Goal: Task Accomplishment & Management: Manage account settings

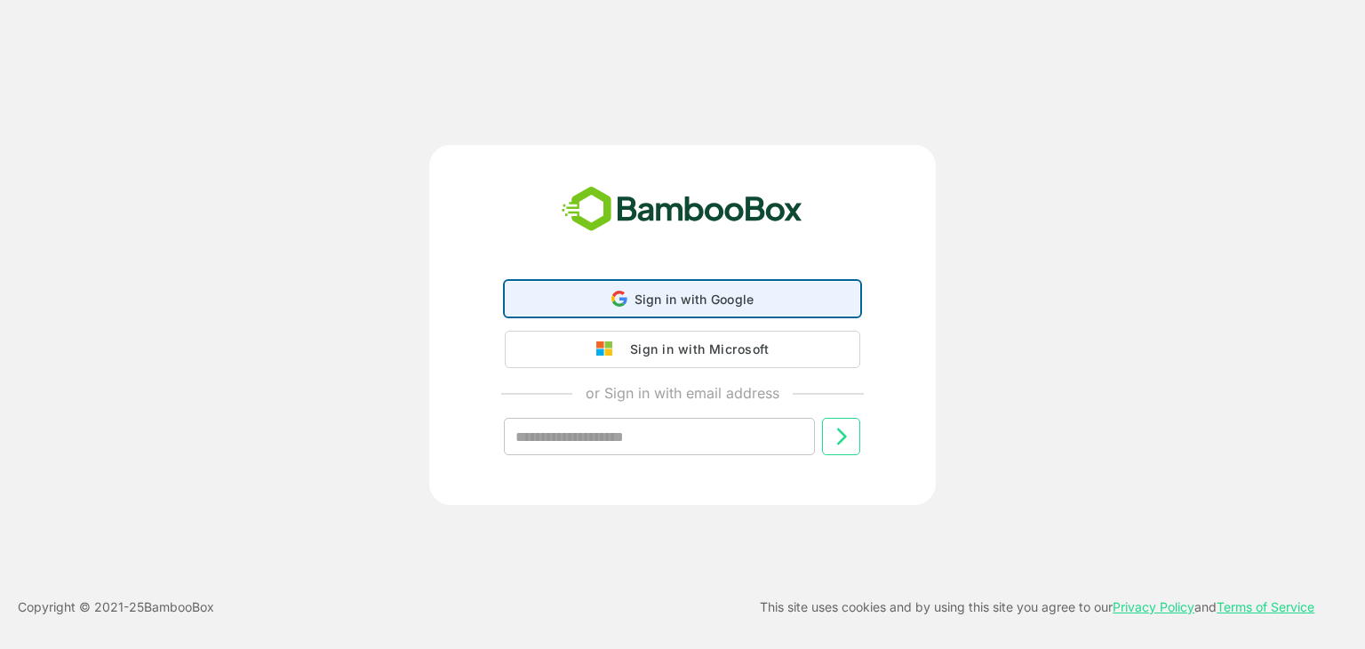
click at [640, 301] on span "Sign in with Google" at bounding box center [694, 298] width 120 height 15
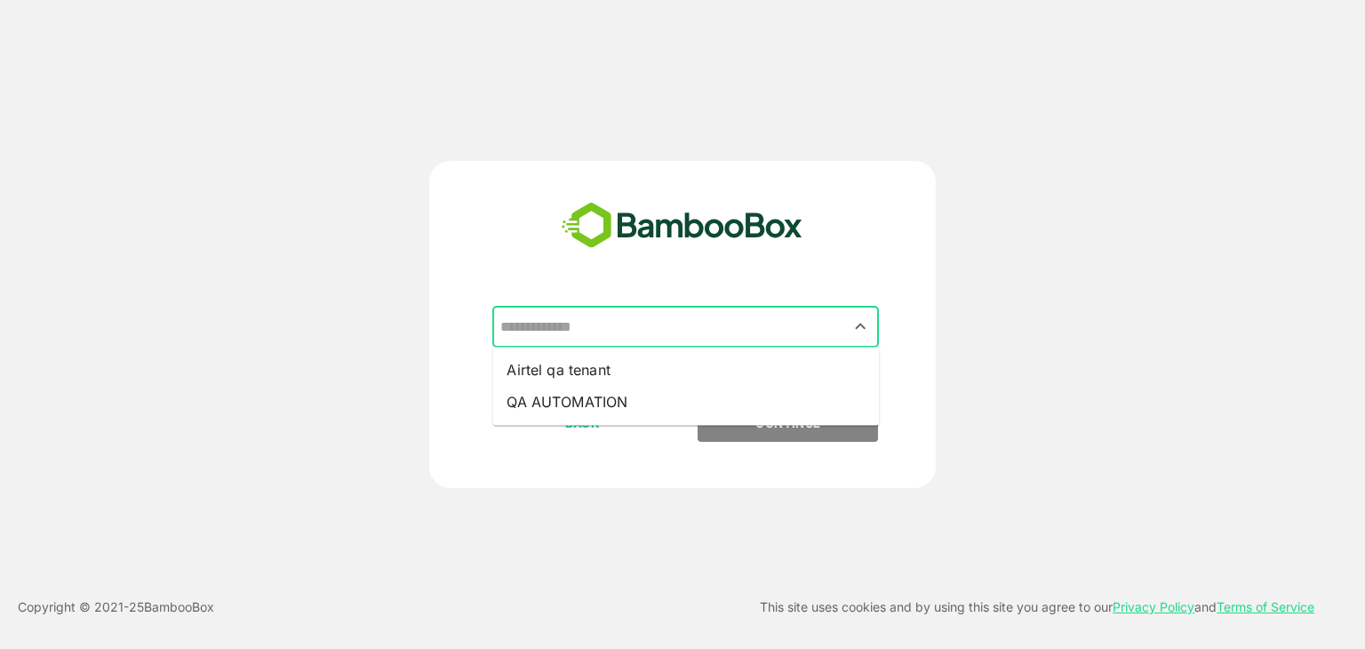
click at [626, 328] on input "text" at bounding box center [685, 327] width 379 height 34
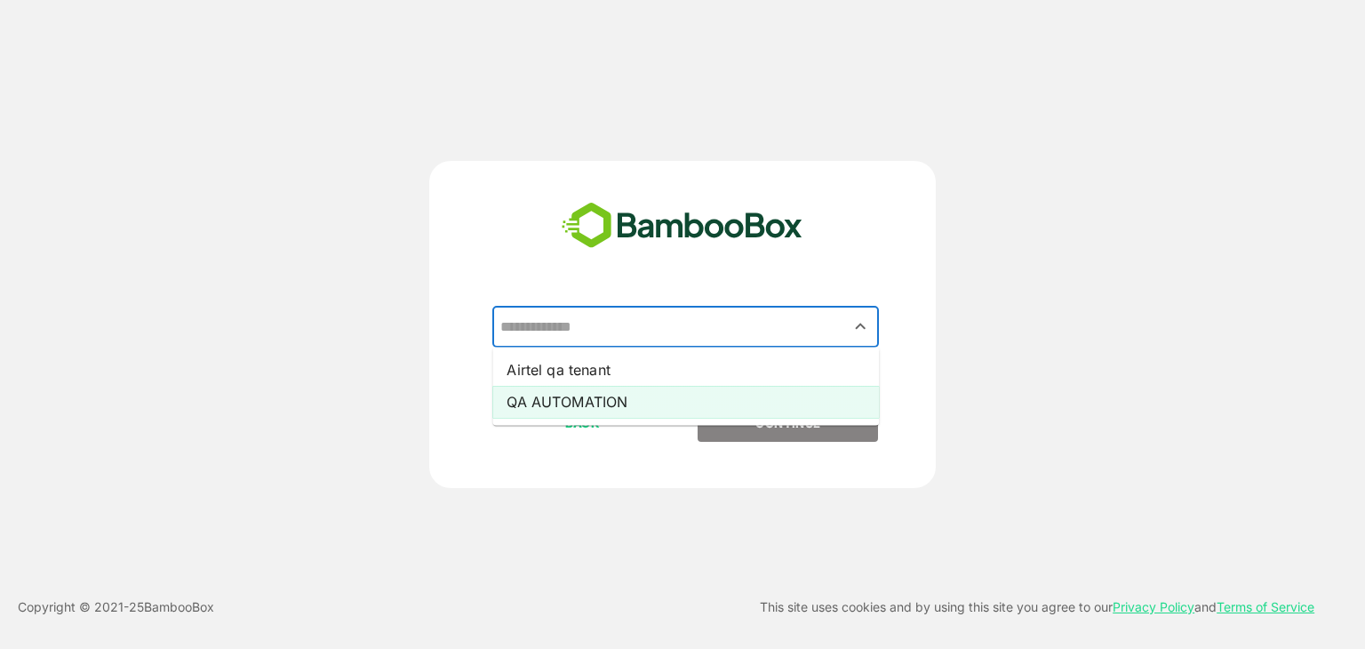
click at [630, 395] on li "QA AUTOMATION" at bounding box center [685, 402] width 386 height 32
type input "**********"
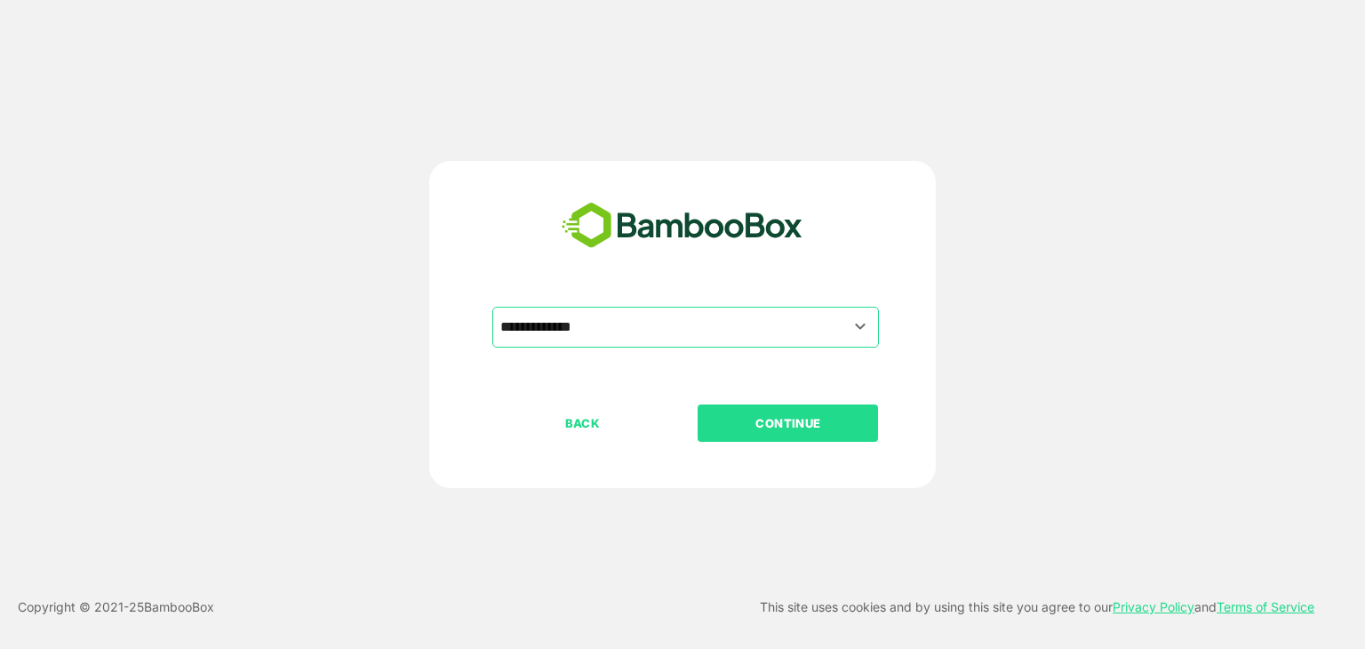
click at [735, 425] on p "CONTINUE" at bounding box center [788, 423] width 178 height 20
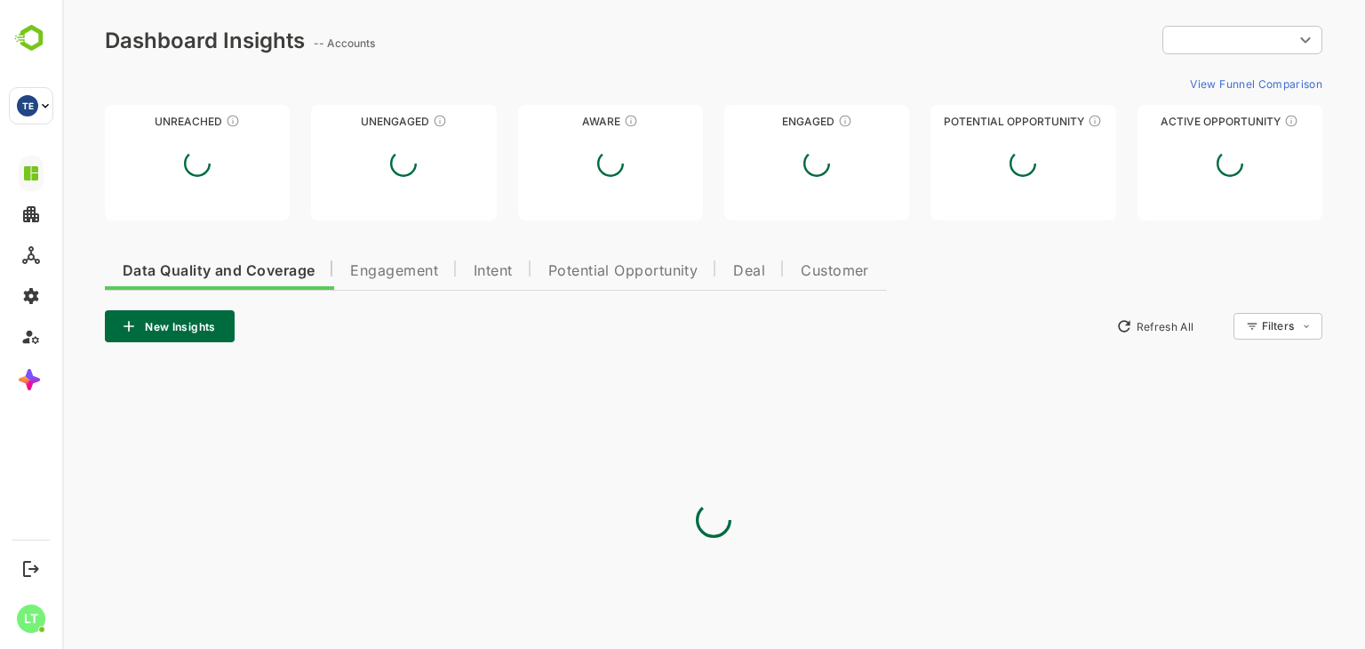
type input "**********"
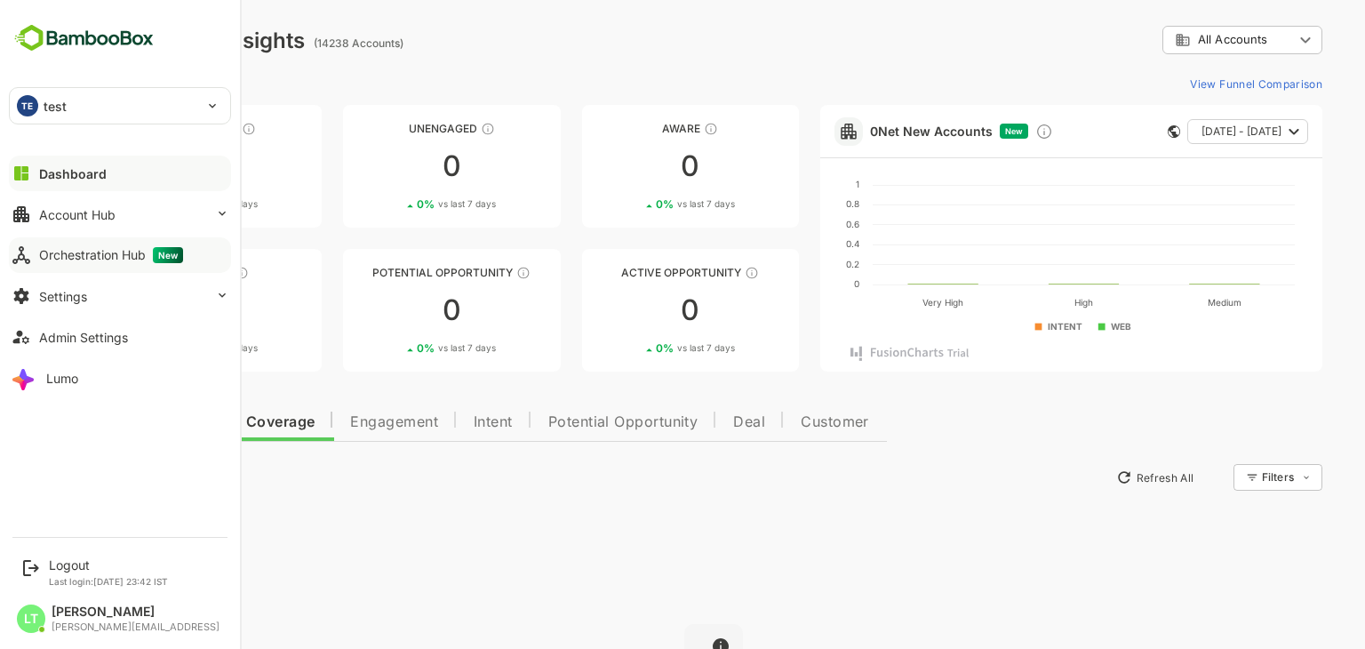
click at [82, 260] on div "Orchestration Hub New" at bounding box center [111, 255] width 144 height 16
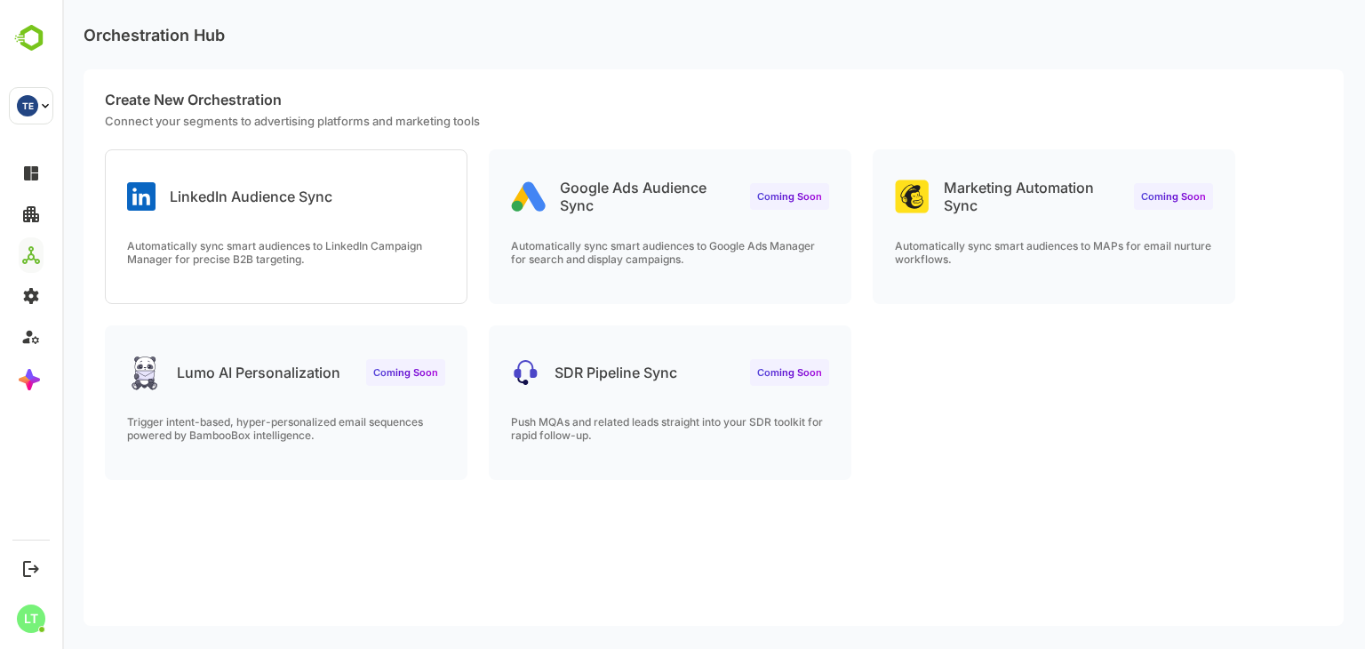
click at [418, 248] on p "Automatically sync smart audiences to LinkedIn Campaign Manager for precise B2B…" at bounding box center [286, 252] width 318 height 27
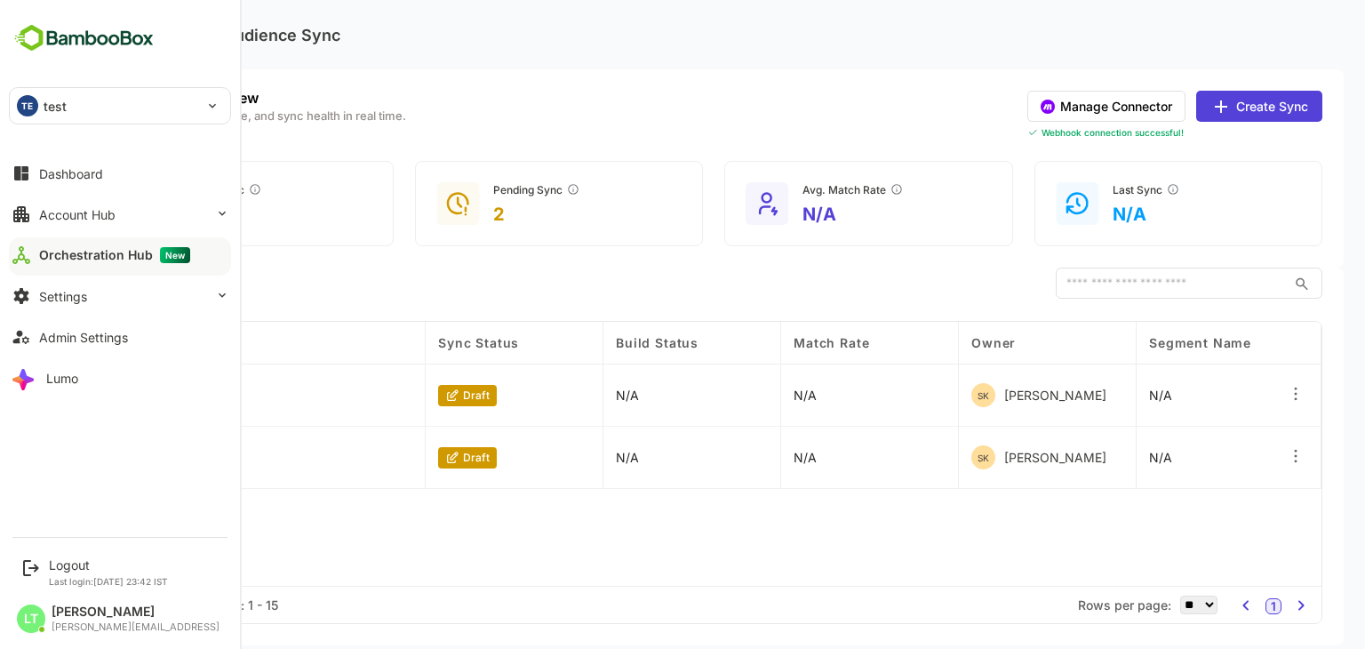
click at [74, 116] on div "TE test" at bounding box center [109, 106] width 199 height 36
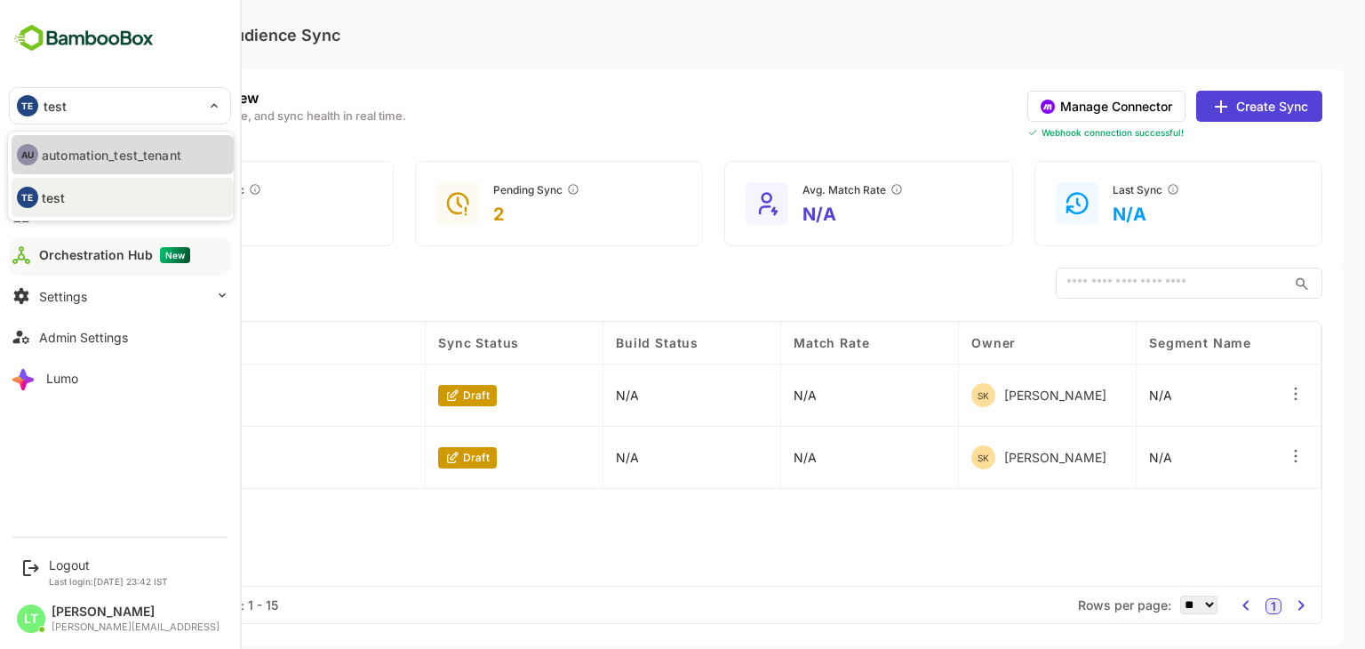
click at [1273, 338] on p "automation_test_tenant" at bounding box center [1273, 338] width 0 height 0
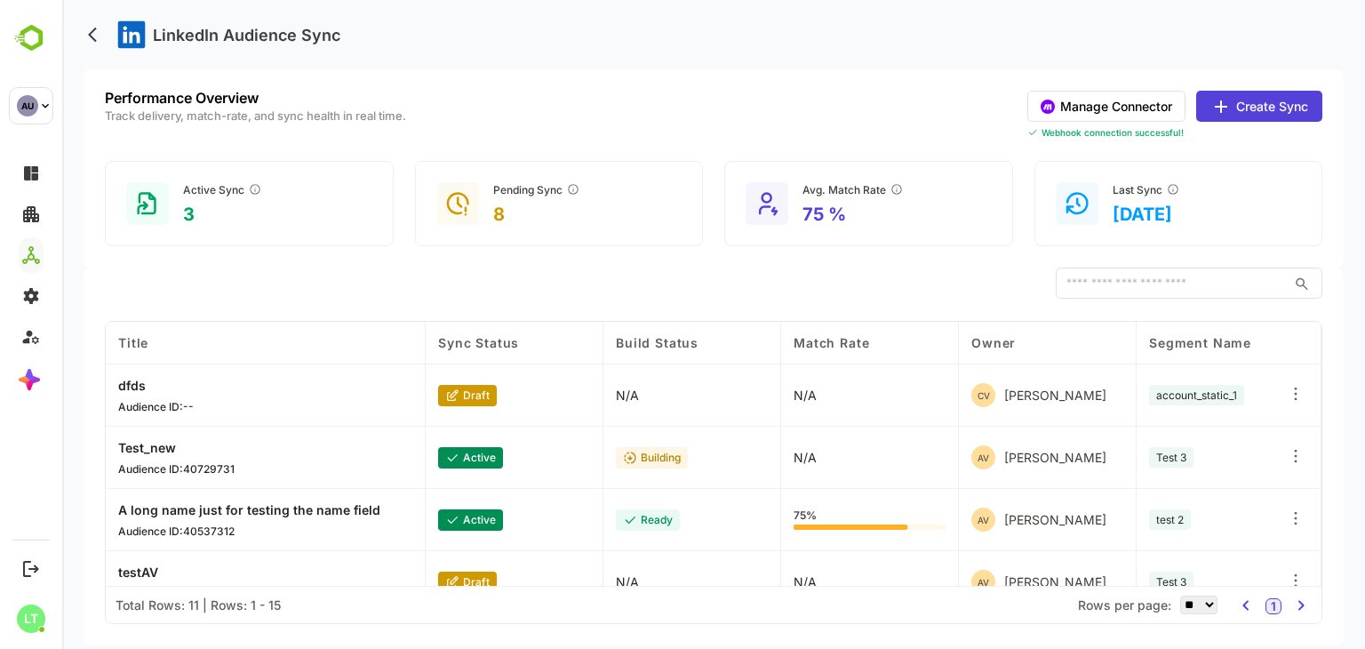
click at [1296, 521] on icon at bounding box center [1295, 518] width 18 height 18
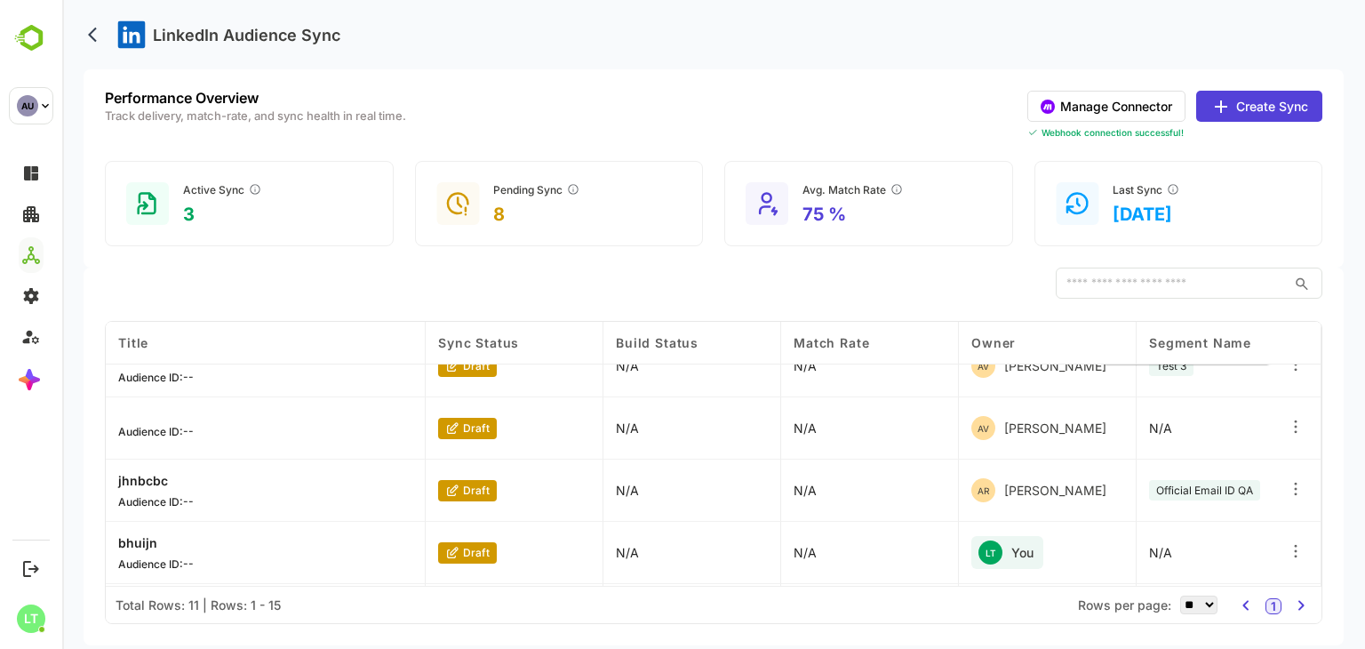
scroll to position [463, 0]
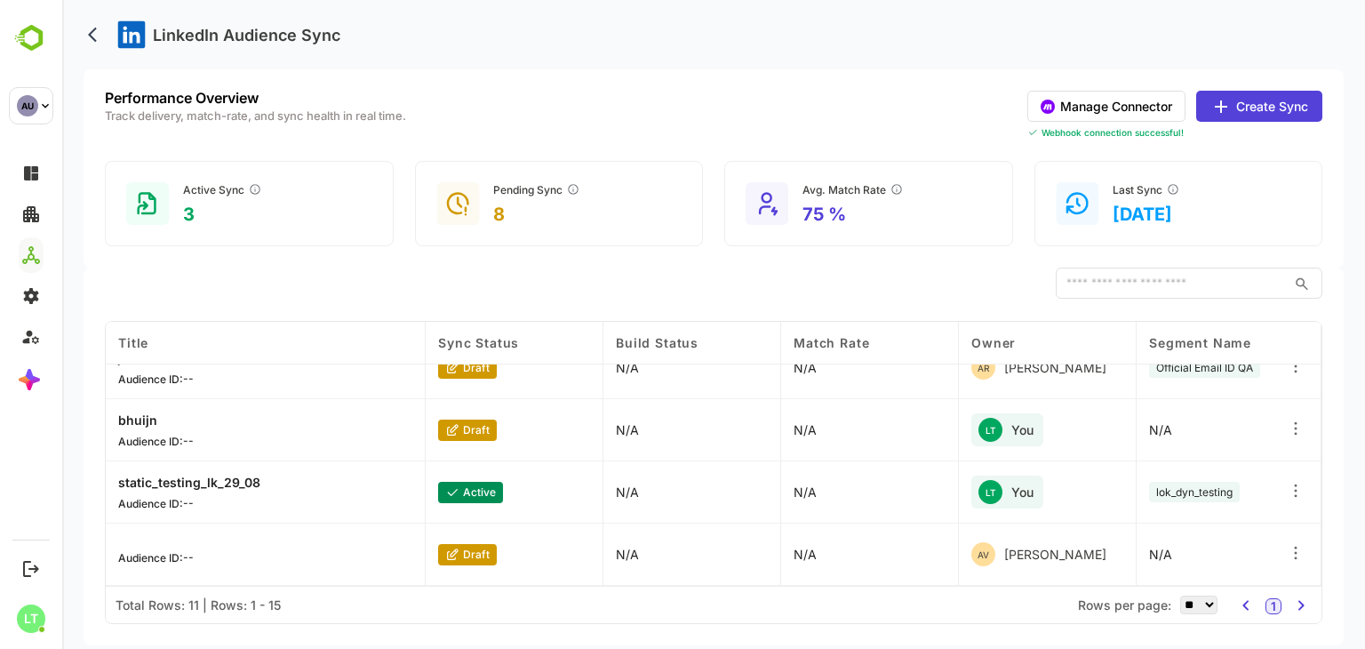
click at [1294, 491] on icon at bounding box center [1295, 491] width 18 height 18
click at [1159, 553] on div "Delete Orchestration" at bounding box center [1186, 556] width 155 height 30
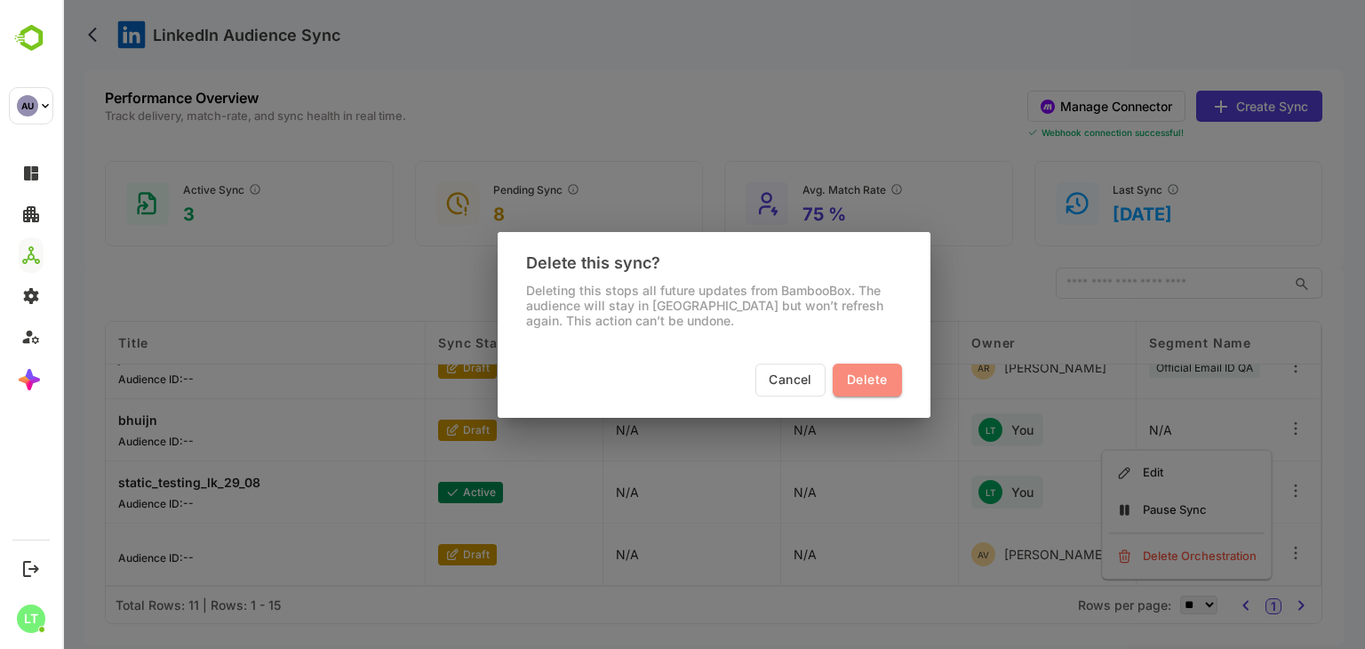
click at [888, 390] on button "Delete" at bounding box center [866, 379] width 68 height 33
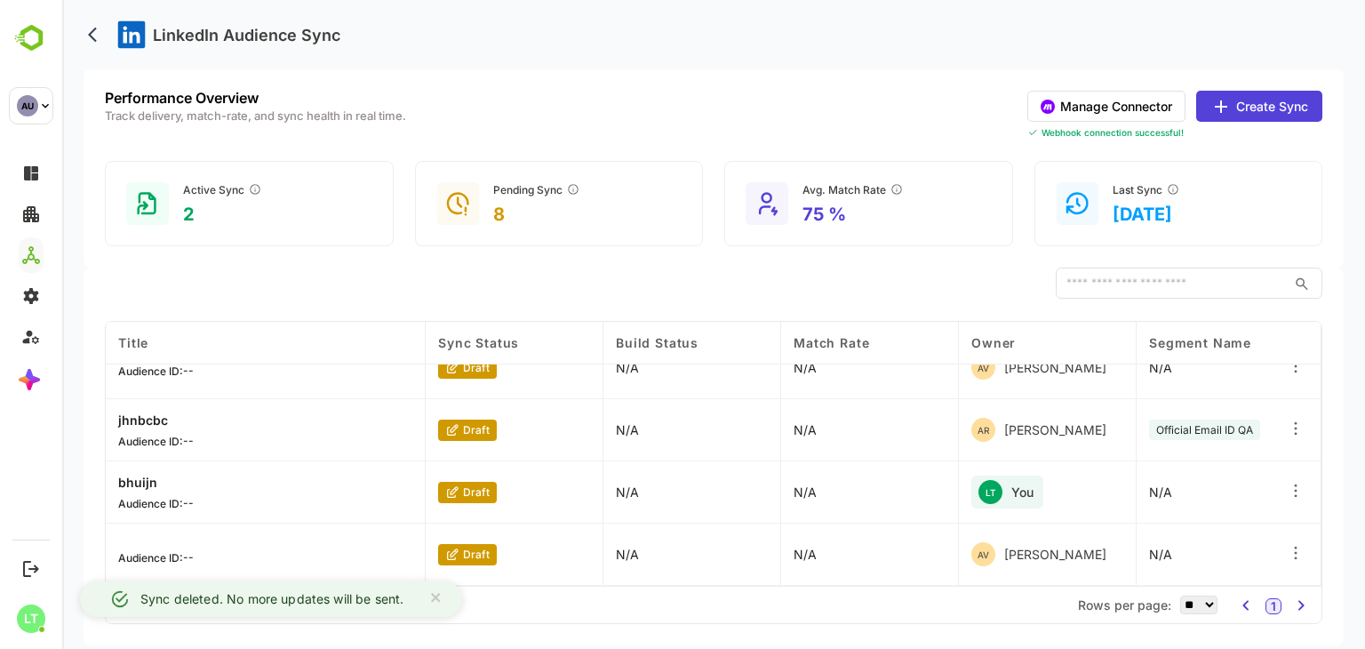
scroll to position [402, 0]
click at [1294, 482] on icon at bounding box center [1295, 491] width 18 height 18
click at [1197, 542] on div "Delete Orchestration" at bounding box center [1186, 556] width 155 height 30
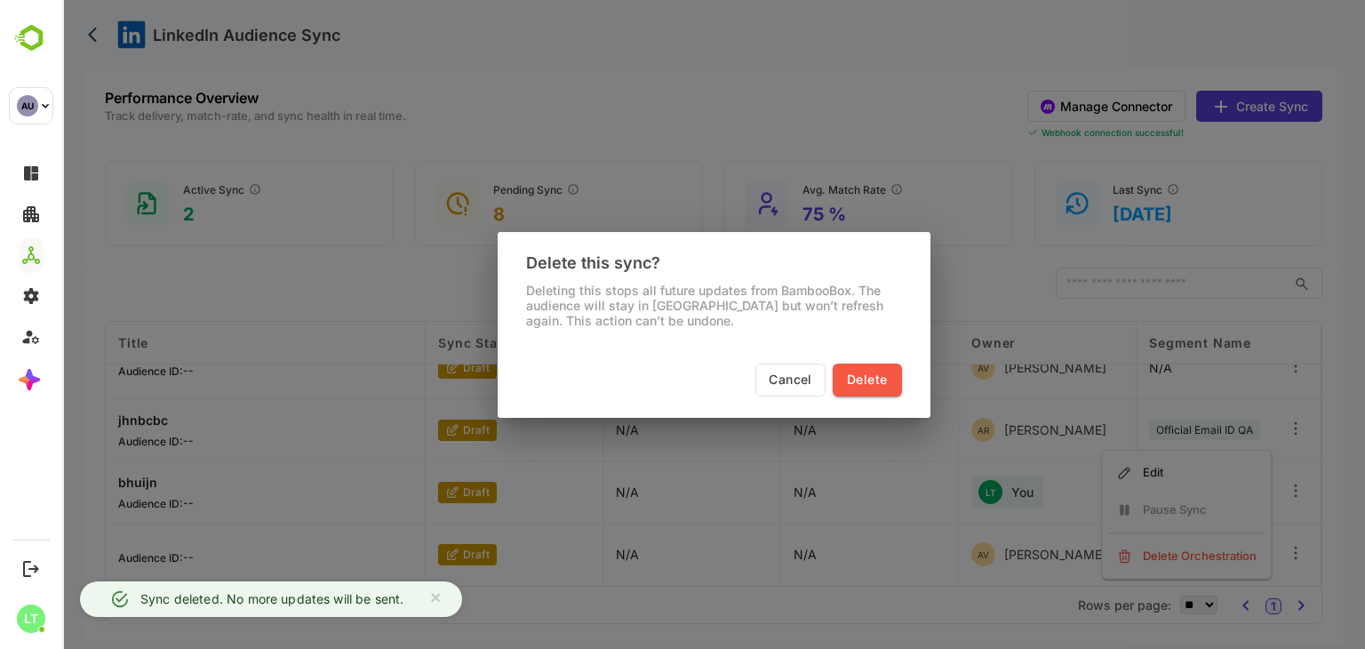
click at [889, 386] on button "Delete" at bounding box center [866, 379] width 68 height 33
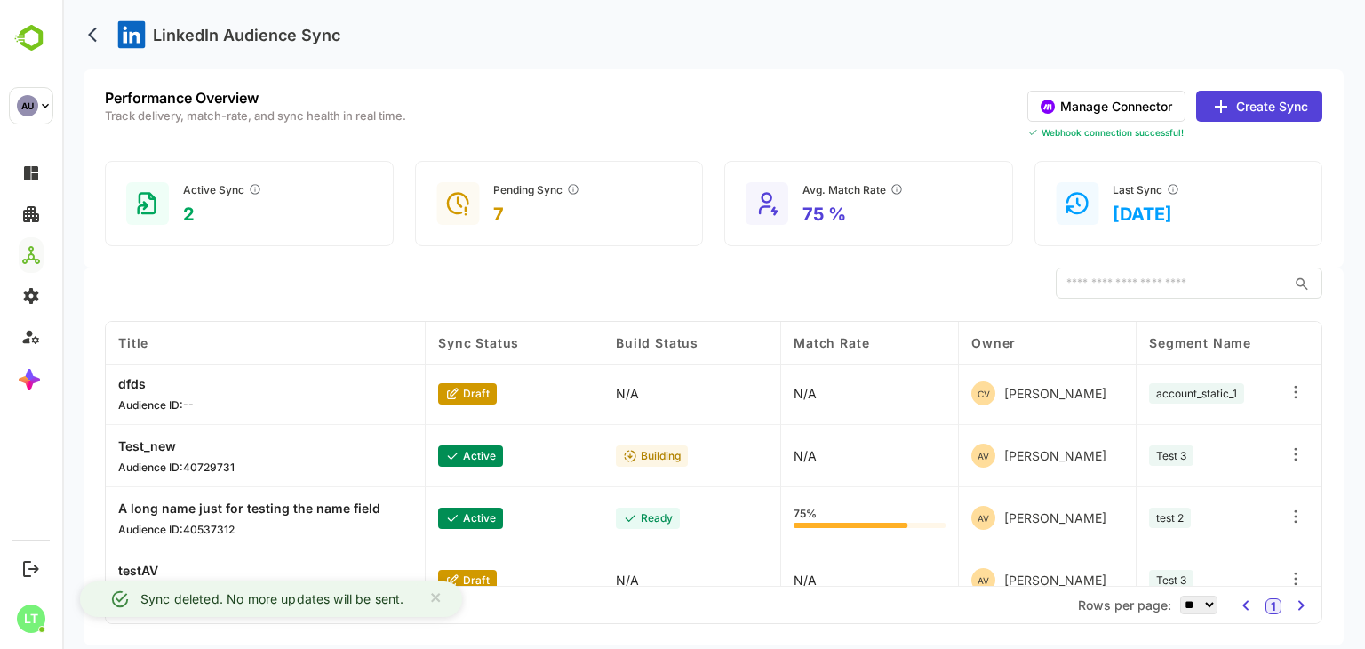
scroll to position [0, 0]
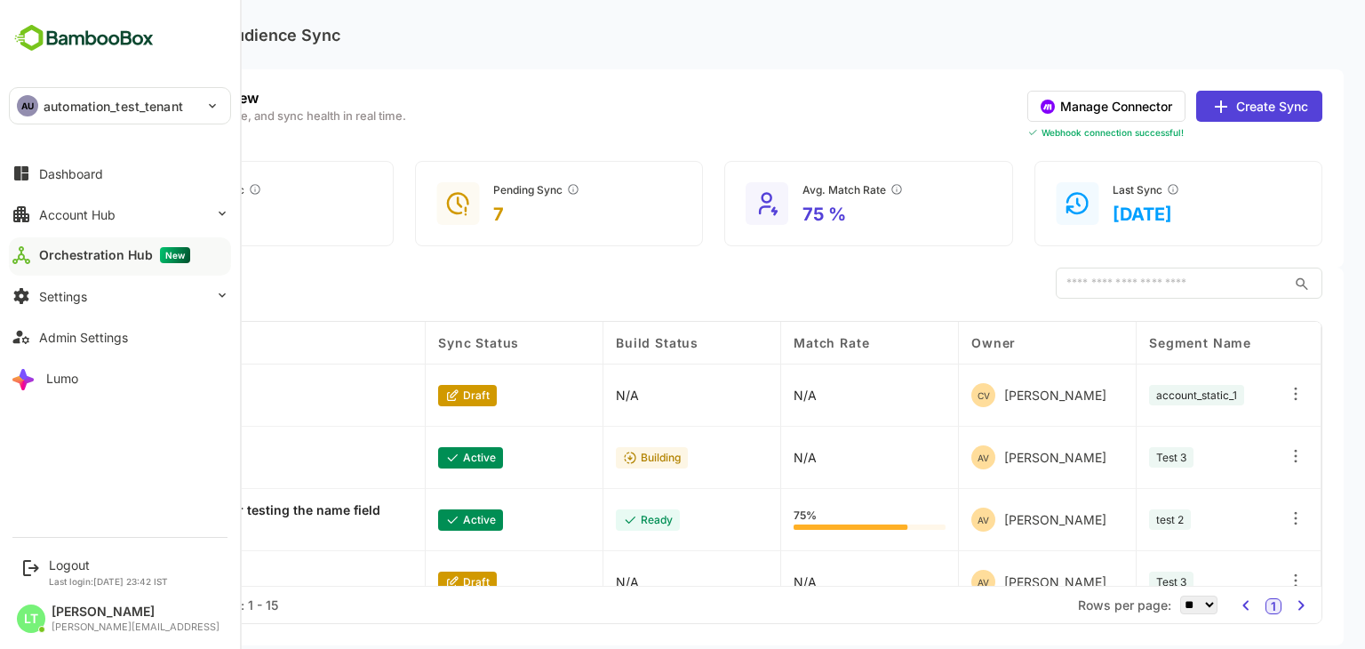
click at [77, 102] on p "automation_test_tenant" at bounding box center [113, 106] width 139 height 19
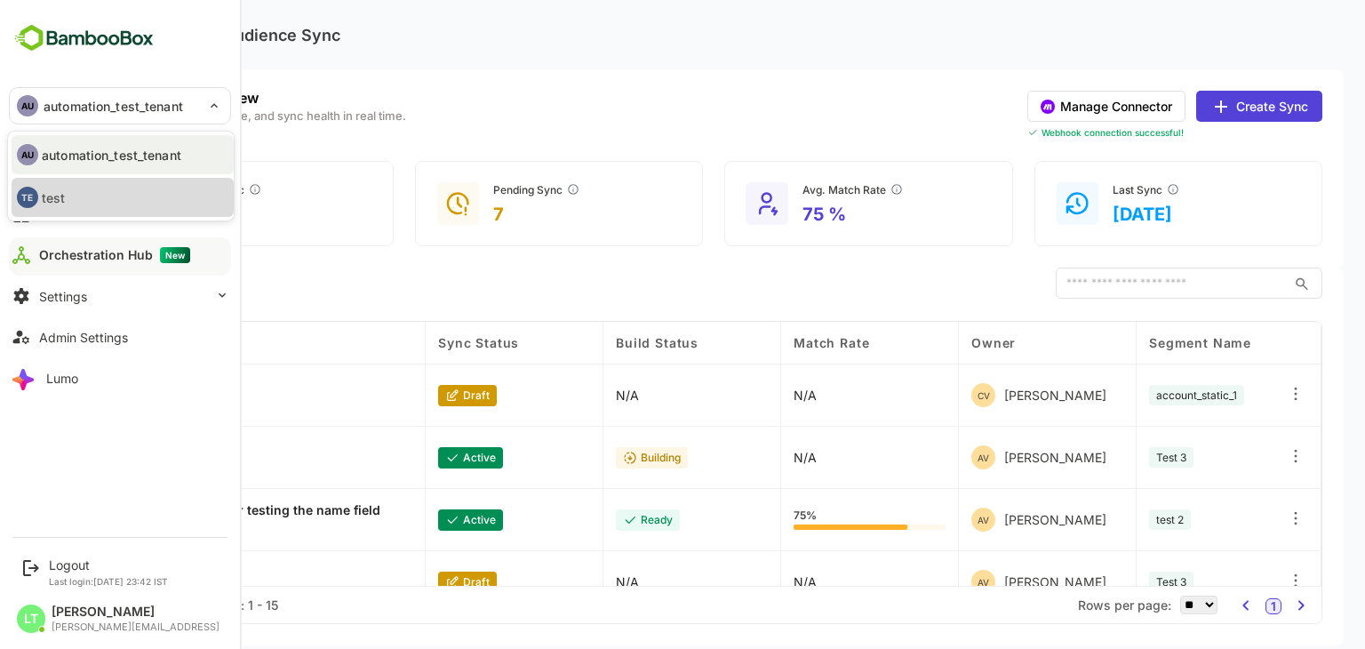
click at [96, 197] on li "TE test" at bounding box center [123, 197] width 222 height 39
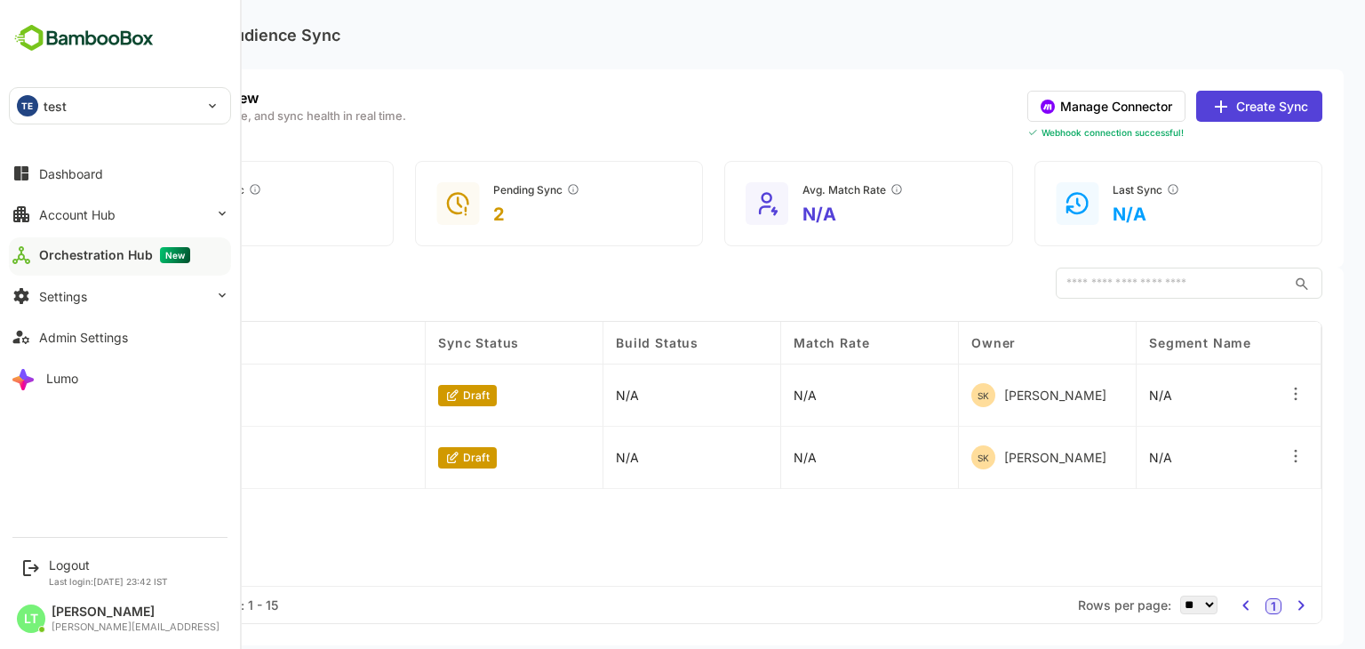
click at [1108, 499] on div "Title Sync Status Build Status Match Rate Owner Segment Name Ad Account Audienc…" at bounding box center [713, 454] width 1215 height 264
click at [82, 569] on div "Logout" at bounding box center [108, 564] width 119 height 15
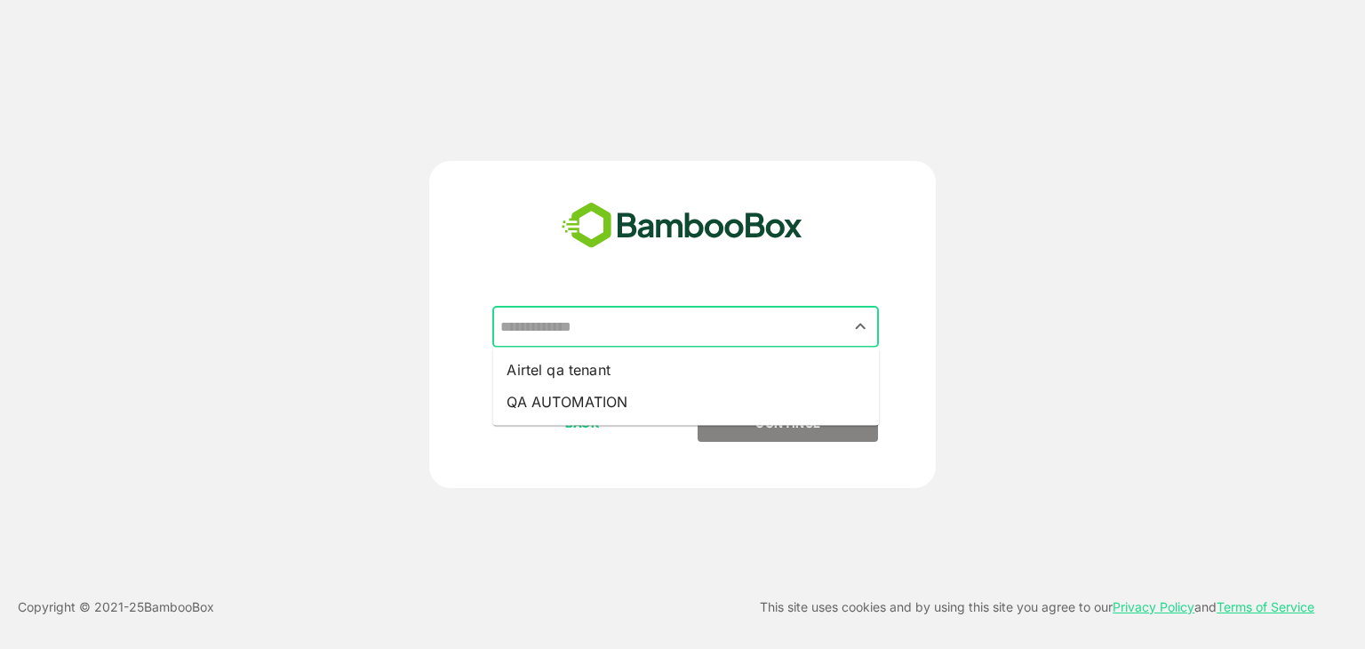
click at [623, 321] on input "text" at bounding box center [685, 327] width 379 height 34
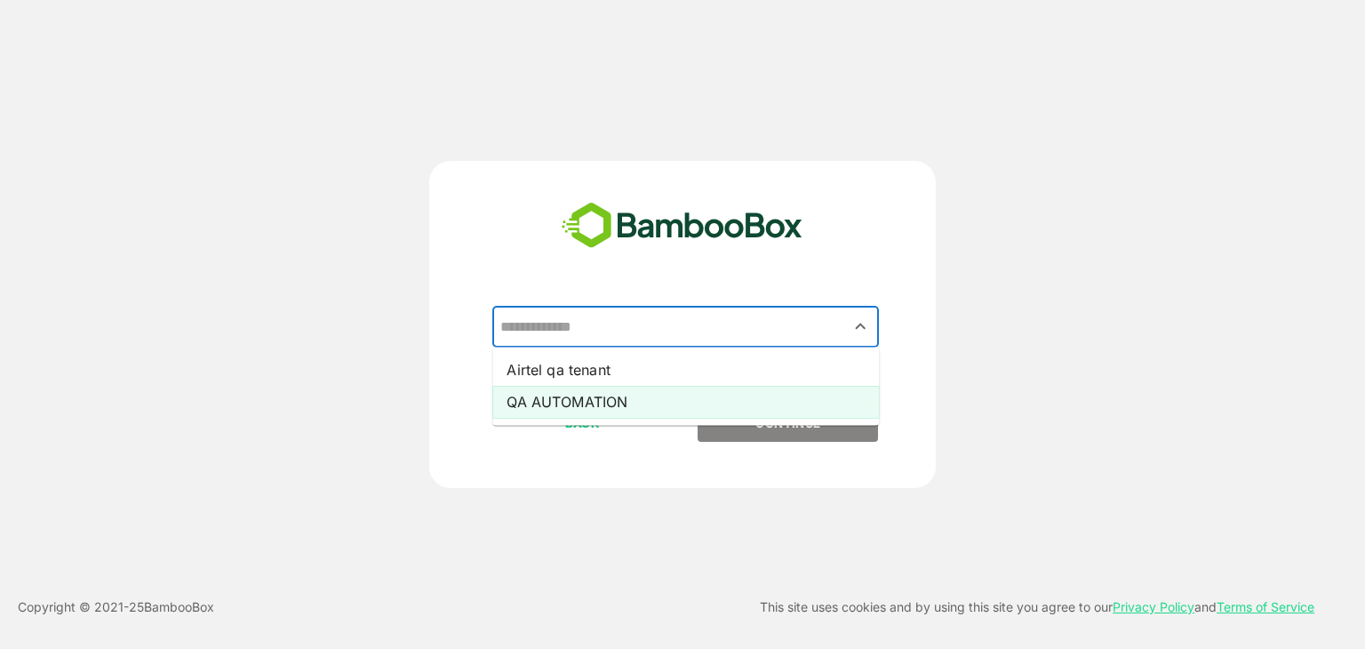
click at [628, 395] on li "QA AUTOMATION" at bounding box center [685, 402] width 386 height 32
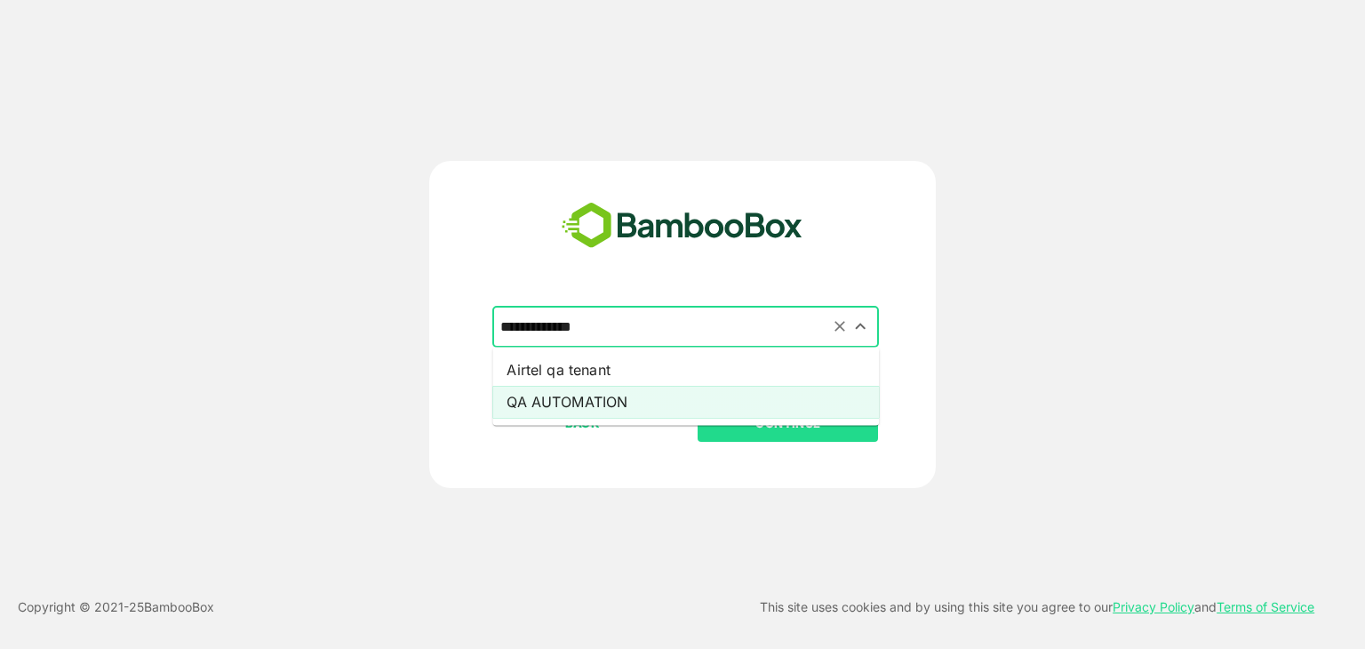
click at [652, 337] on input "**********" at bounding box center [685, 327] width 379 height 34
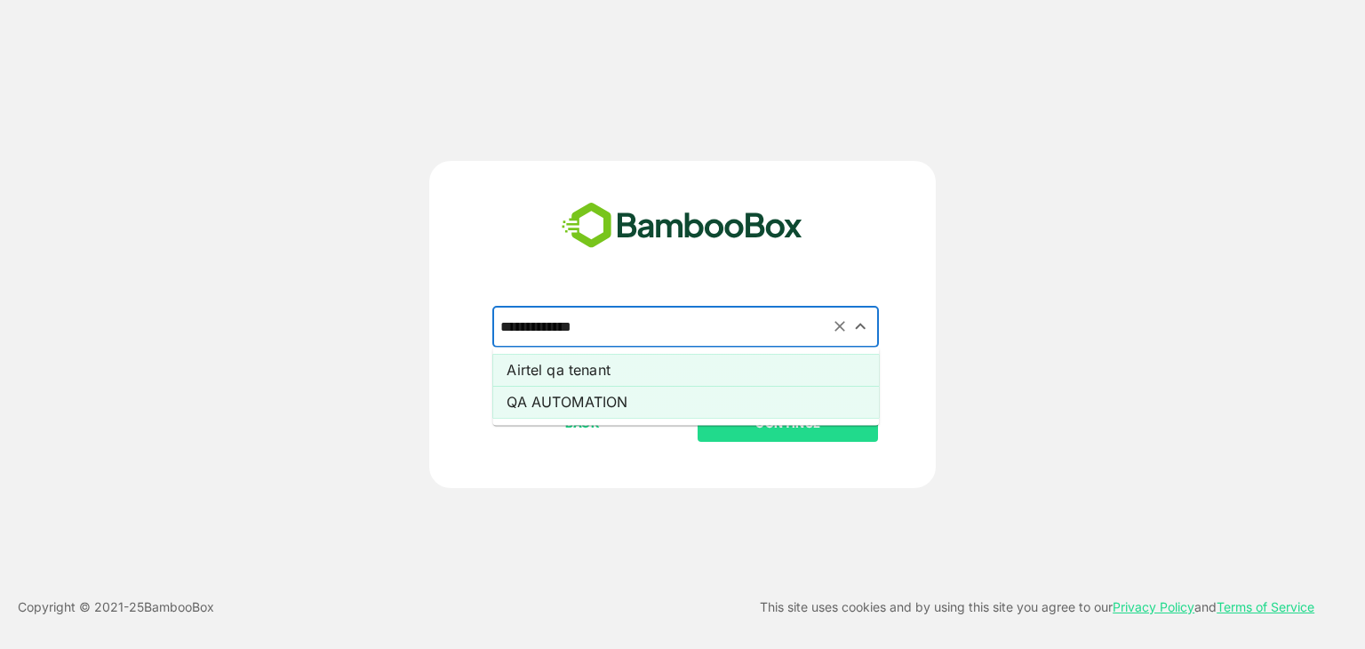
click at [607, 358] on li "Airtel qa tenant" at bounding box center [685, 370] width 386 height 32
type input "**********"
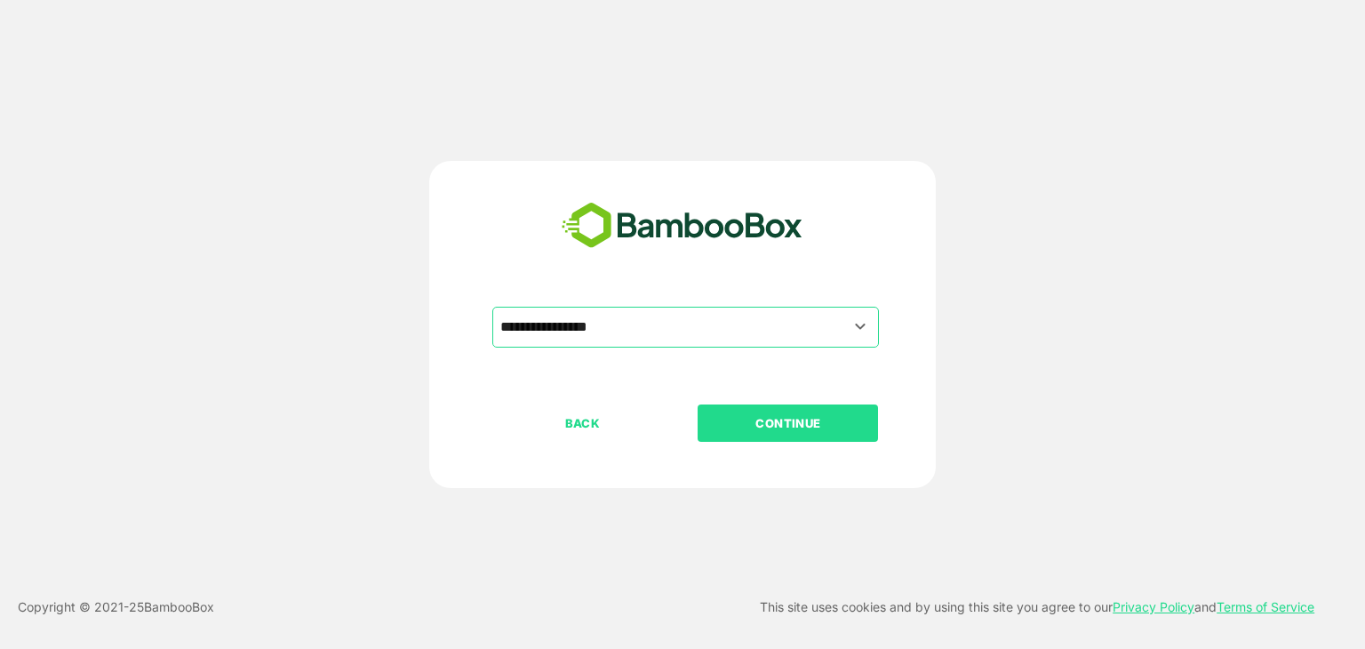
click at [729, 405] on button "CONTINUE" at bounding box center [787, 422] width 180 height 37
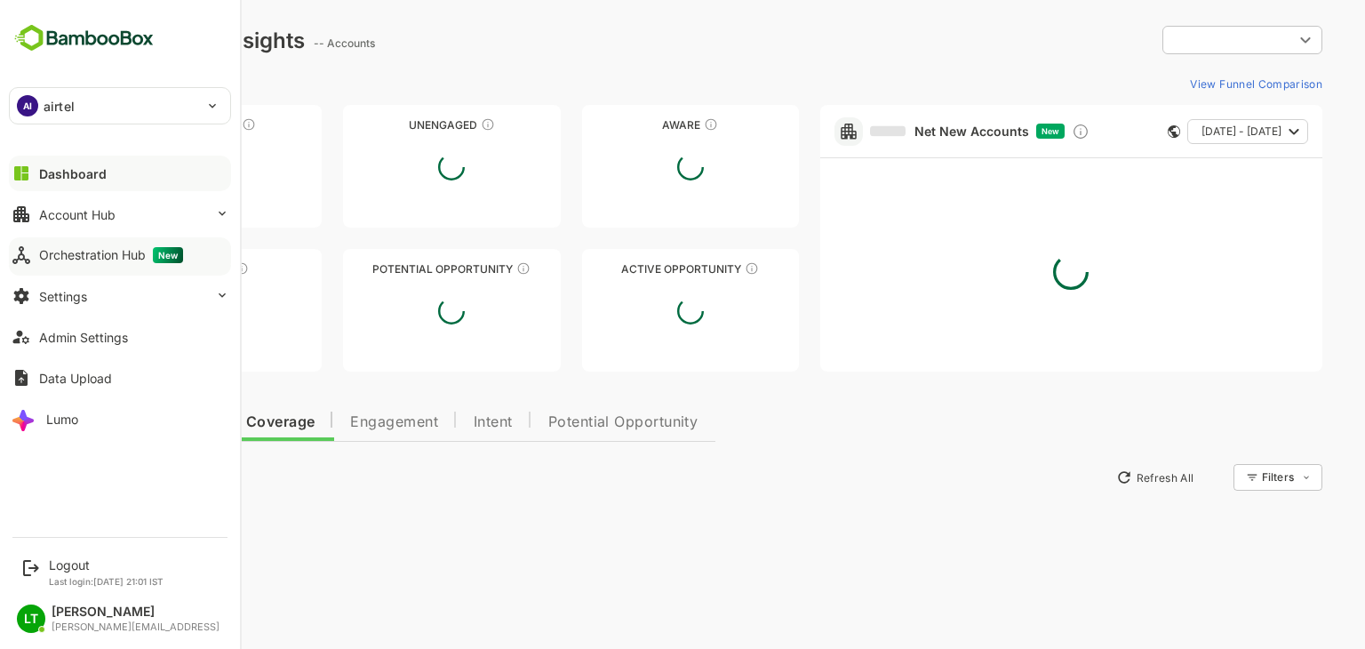
type input "**********"
click at [64, 251] on div "Orchestration Hub New" at bounding box center [111, 255] width 144 height 16
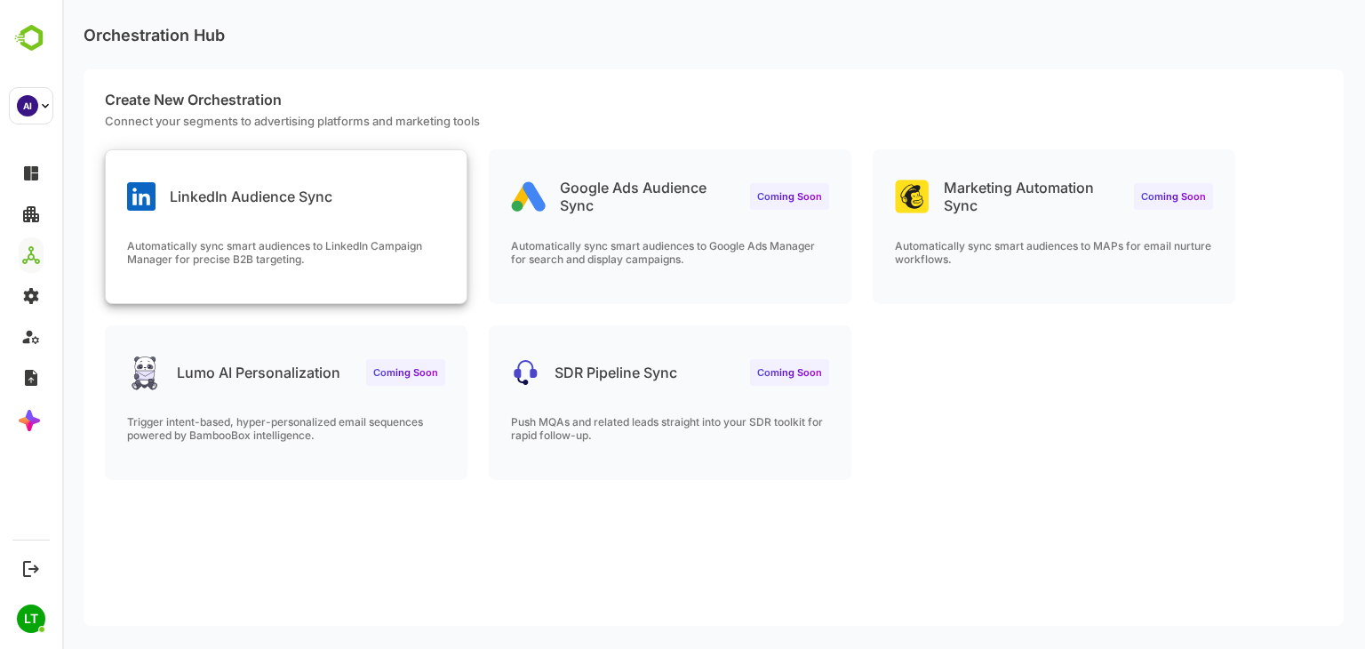
click at [427, 221] on div "LinkedIn Audience Sync Automatically sync smart audiences to LinkedIn Campaign …" at bounding box center [286, 226] width 361 height 153
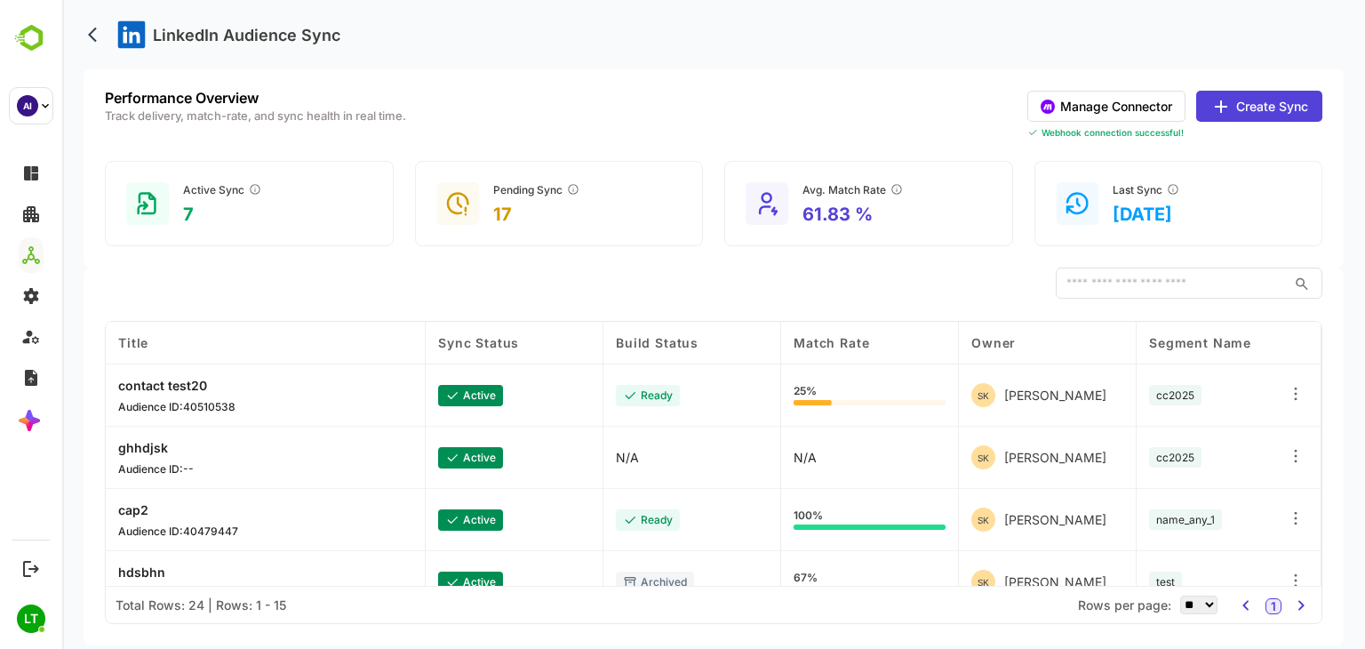
click at [1028, 346] on div "Owner" at bounding box center [1047, 342] width 152 height 15
click at [1028, 346] on div "Owner ↑" at bounding box center [1047, 342] width 152 height 19
click at [1123, 339] on div "Owner ↓" at bounding box center [1048, 343] width 178 height 43
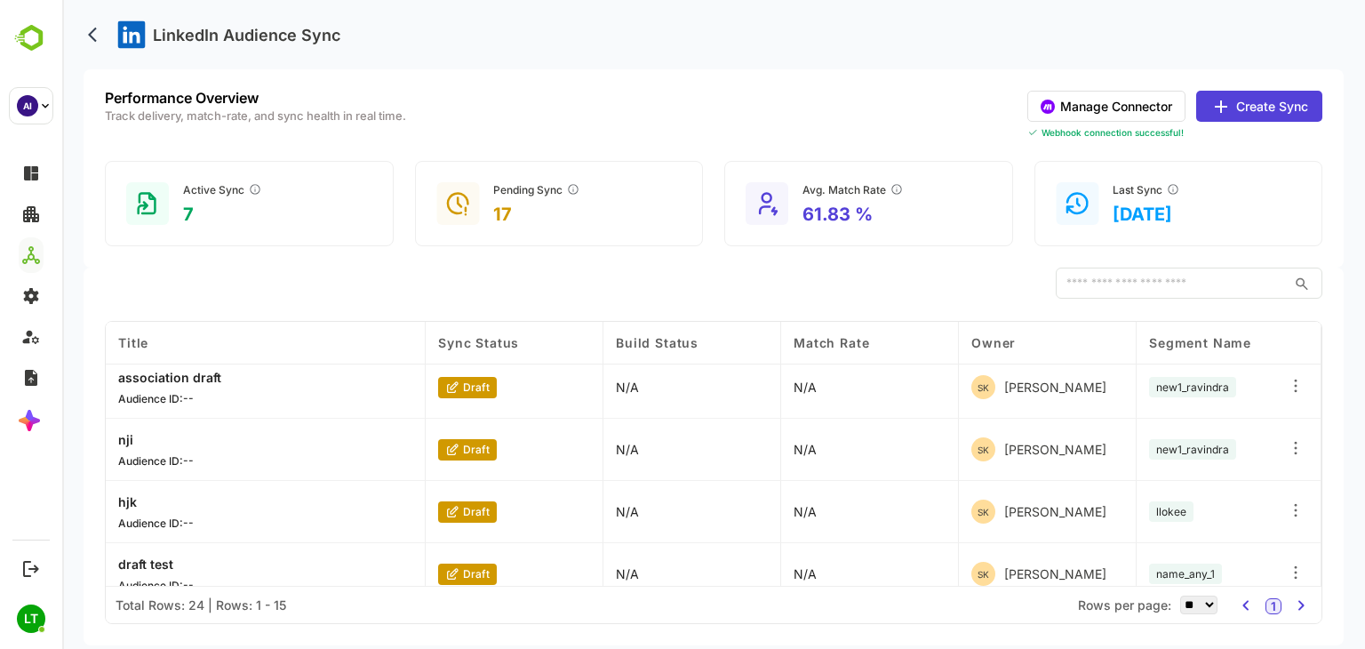
scroll to position [712, 0]
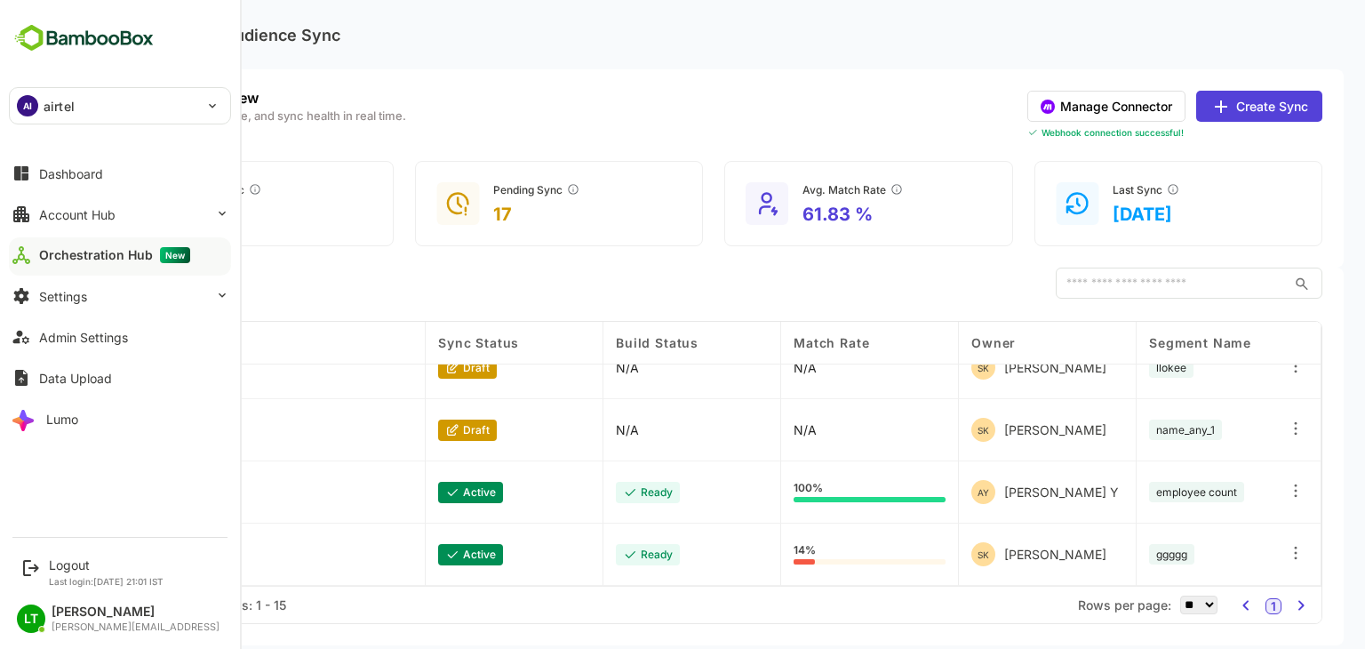
click at [68, 105] on p "airtel" at bounding box center [59, 106] width 31 height 19
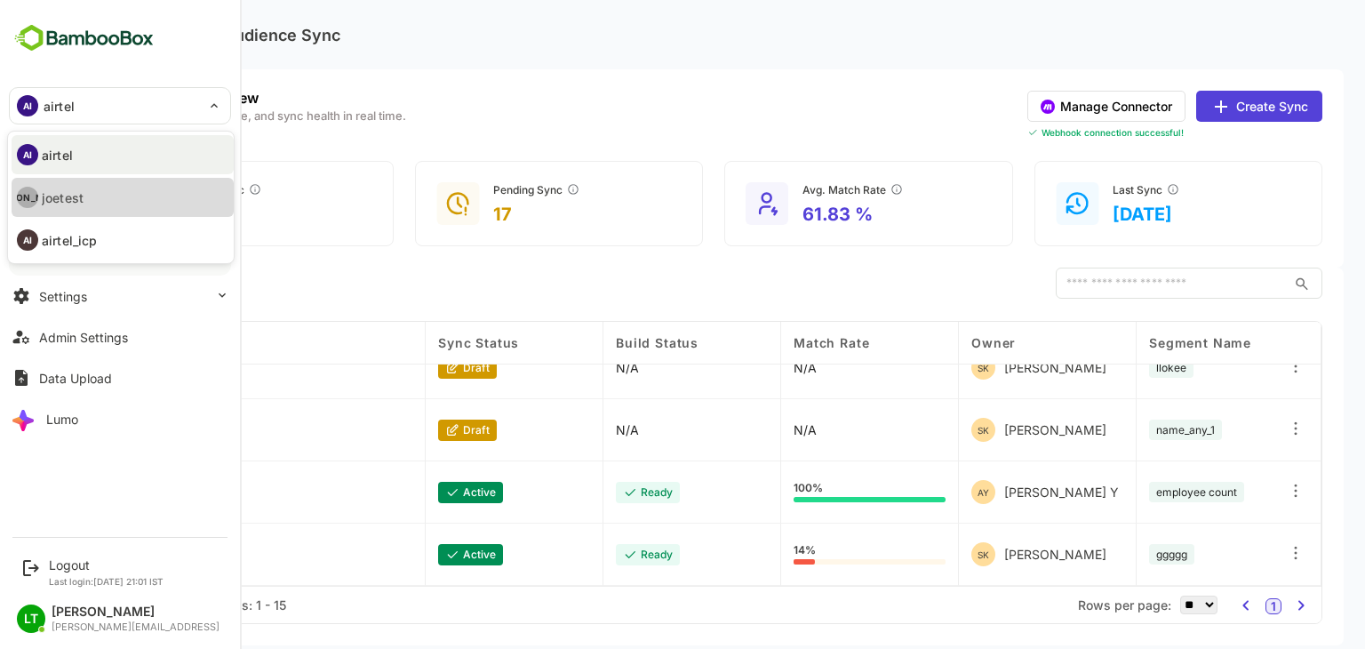
click at [90, 179] on li "[PERSON_NAME]" at bounding box center [123, 197] width 222 height 39
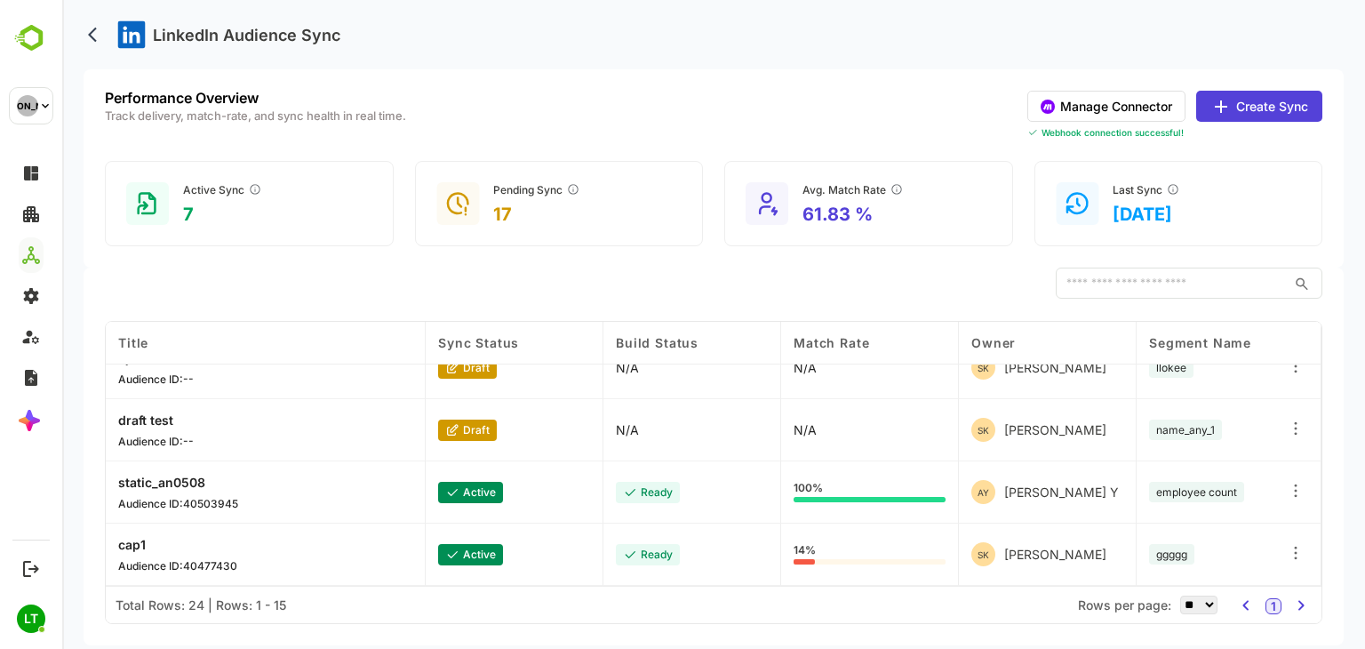
scroll to position [0, 0]
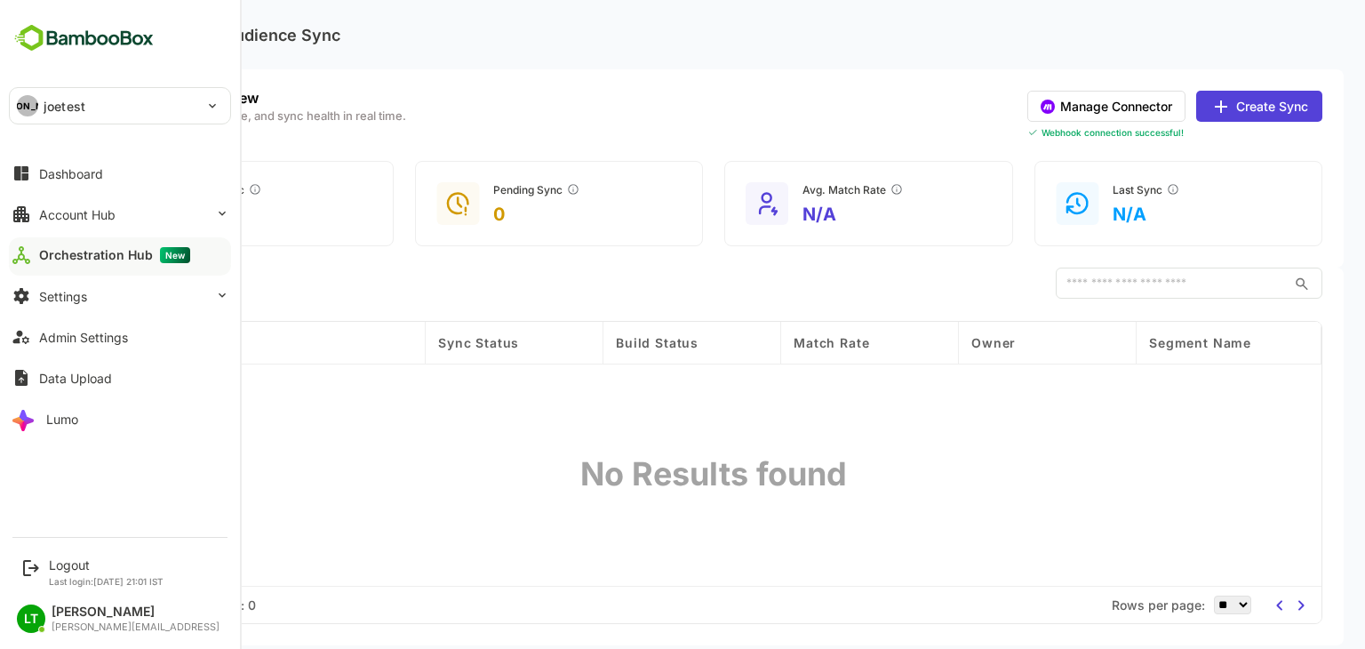
click at [56, 120] on div "[PERSON_NAME]" at bounding box center [109, 106] width 199 height 36
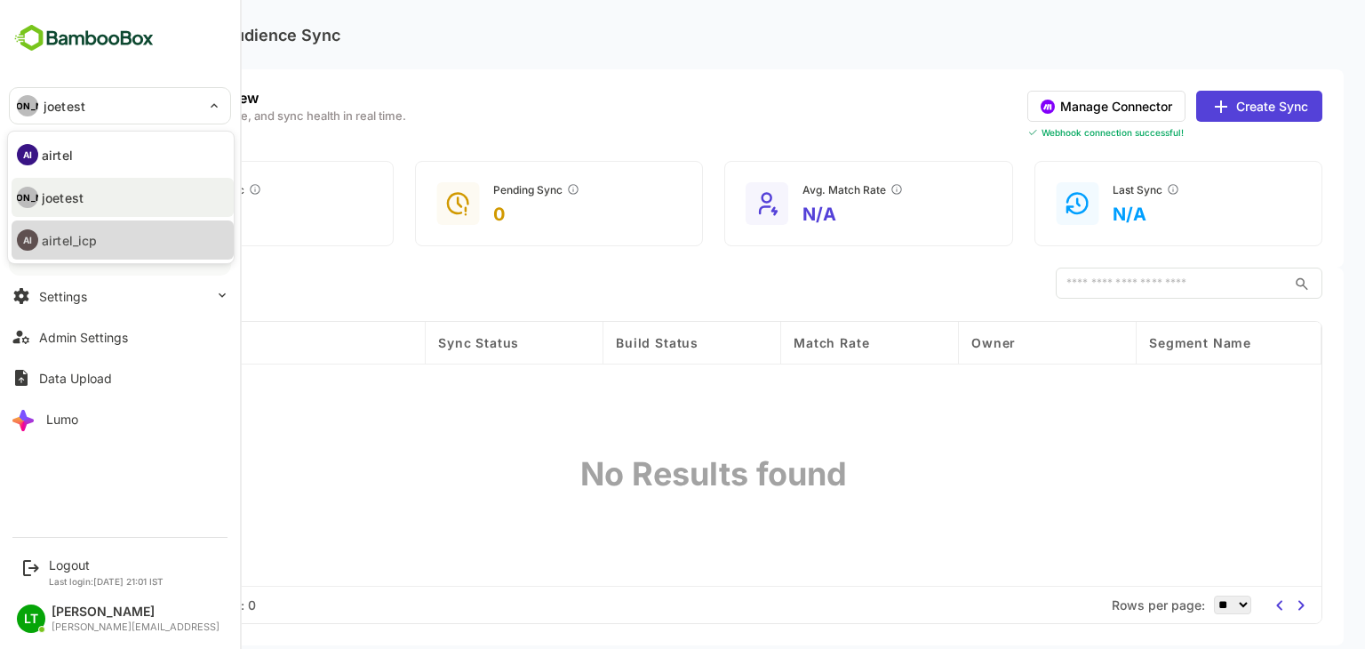
click at [72, 236] on p "airtel_icp" at bounding box center [69, 240] width 55 height 19
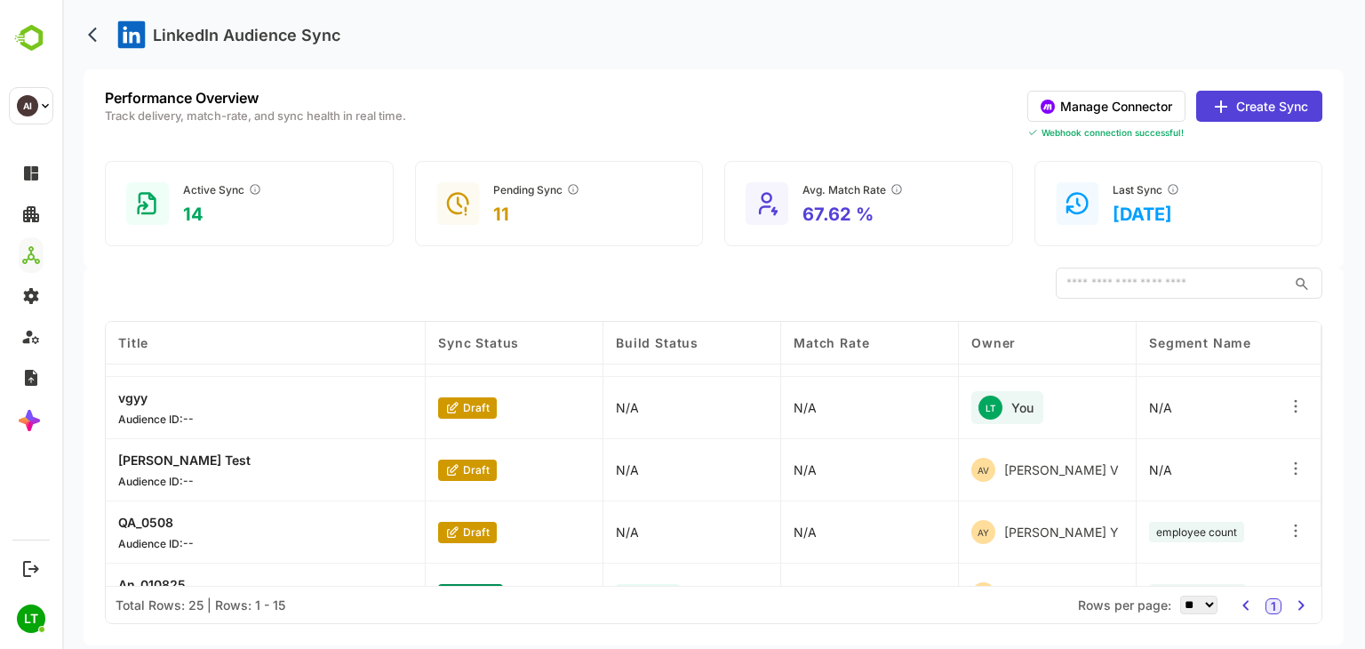
scroll to position [444, 0]
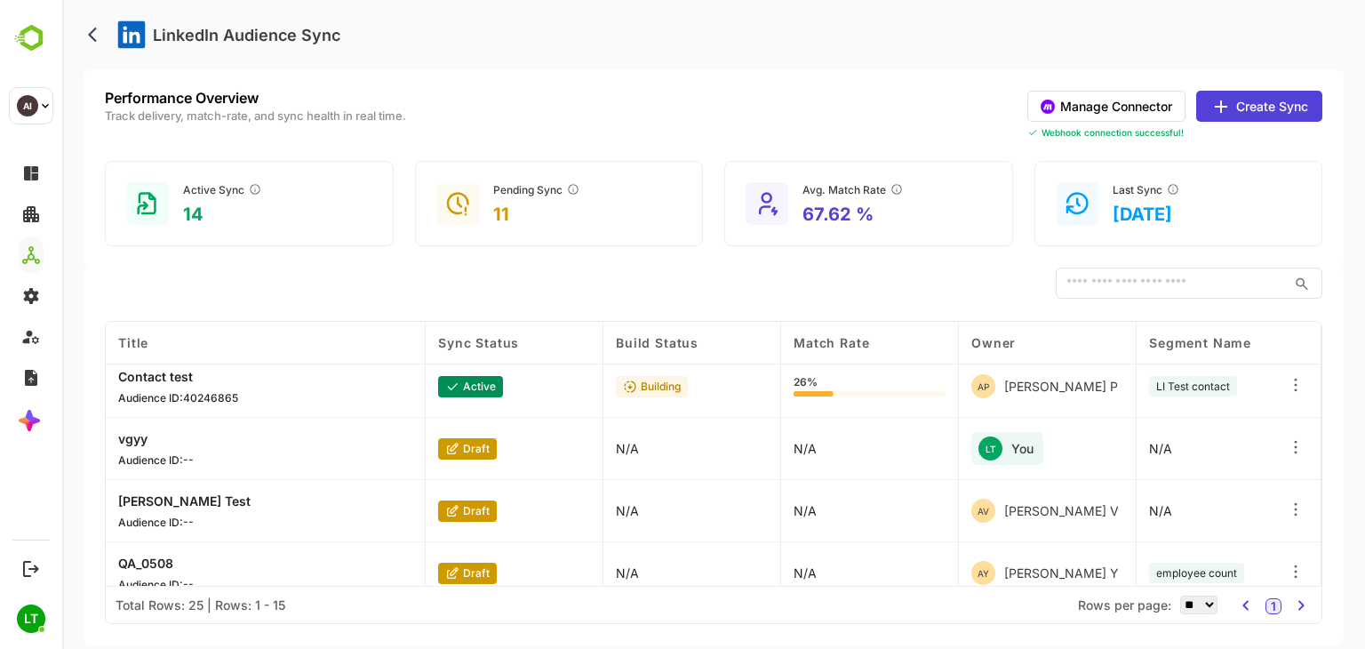
click at [1291, 450] on icon at bounding box center [1295, 447] width 18 height 18
click at [1160, 511] on div "Delete Orchestration" at bounding box center [1186, 513] width 155 height 30
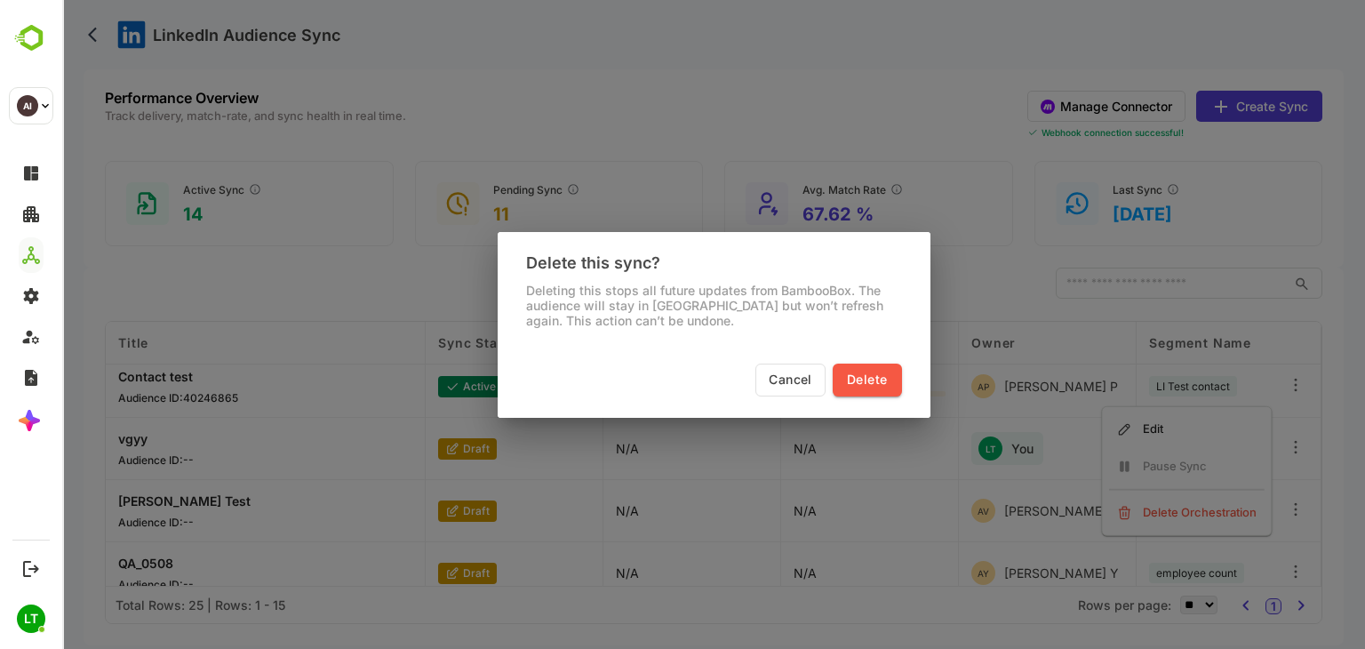
click at [887, 386] on span "Delete" at bounding box center [867, 380] width 40 height 22
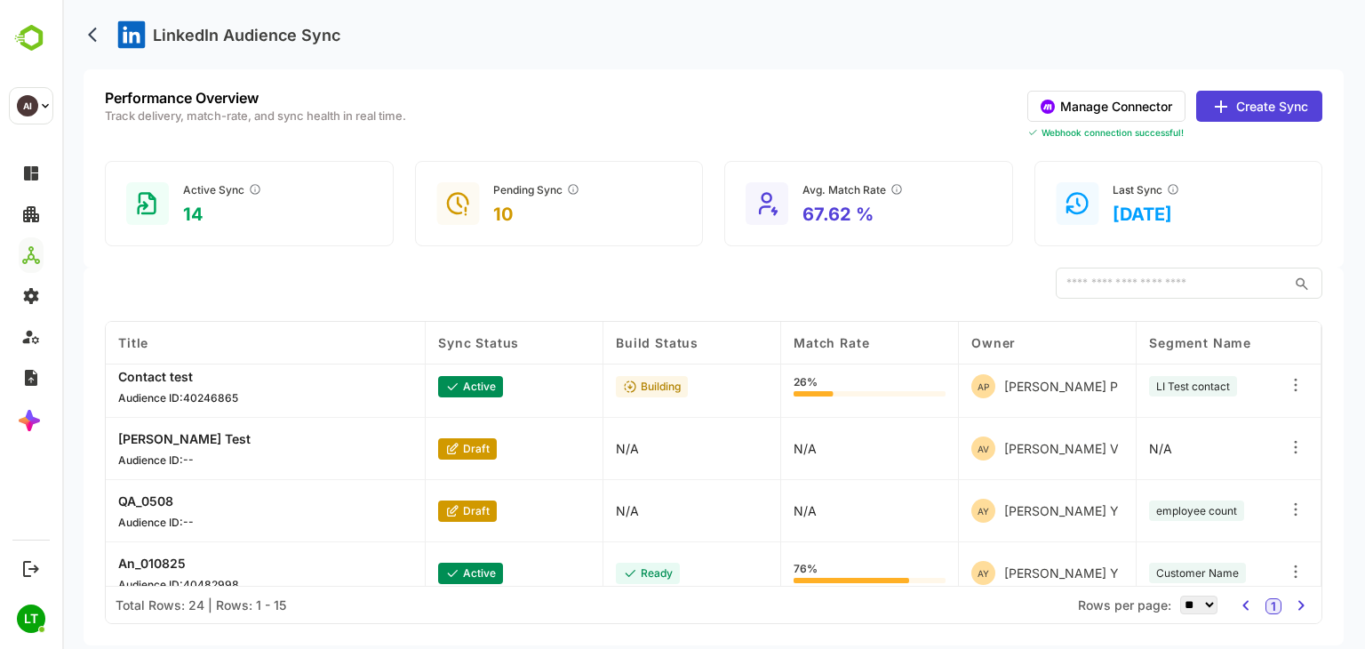
scroll to position [712, 0]
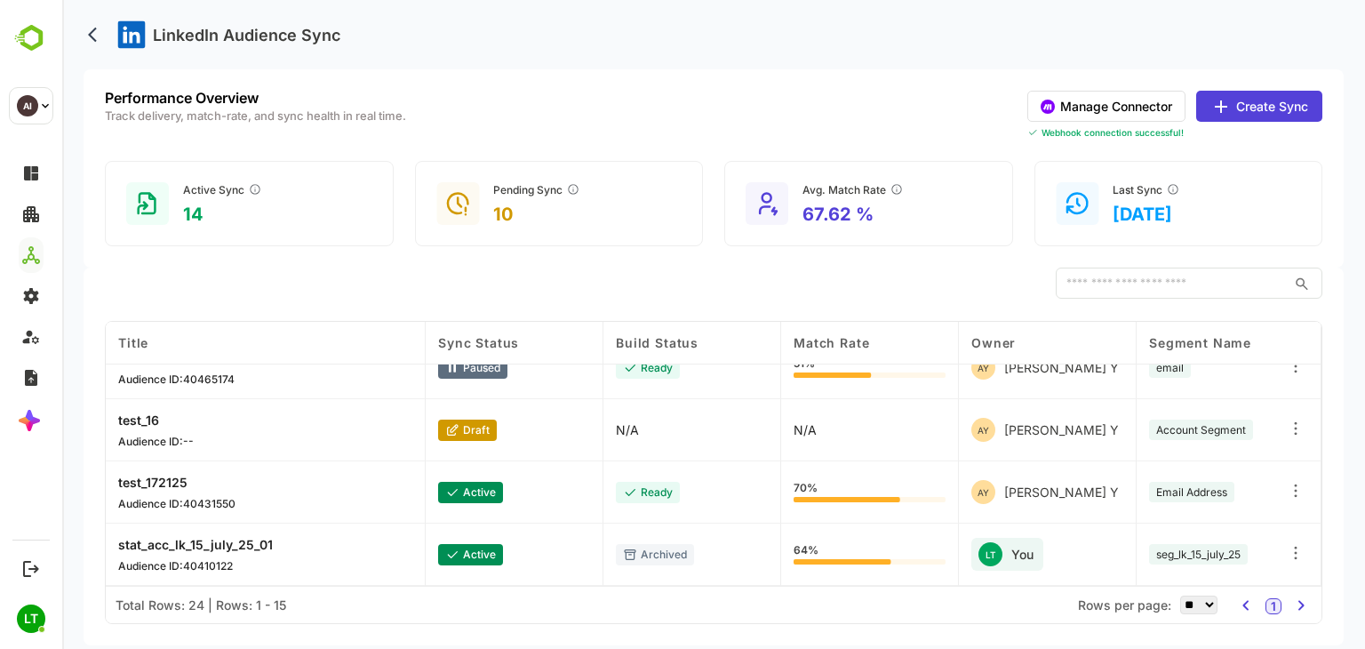
click at [1292, 548] on icon at bounding box center [1295, 553] width 18 height 18
click at [1211, 558] on div "Delete Orchestration" at bounding box center [1186, 562] width 155 height 30
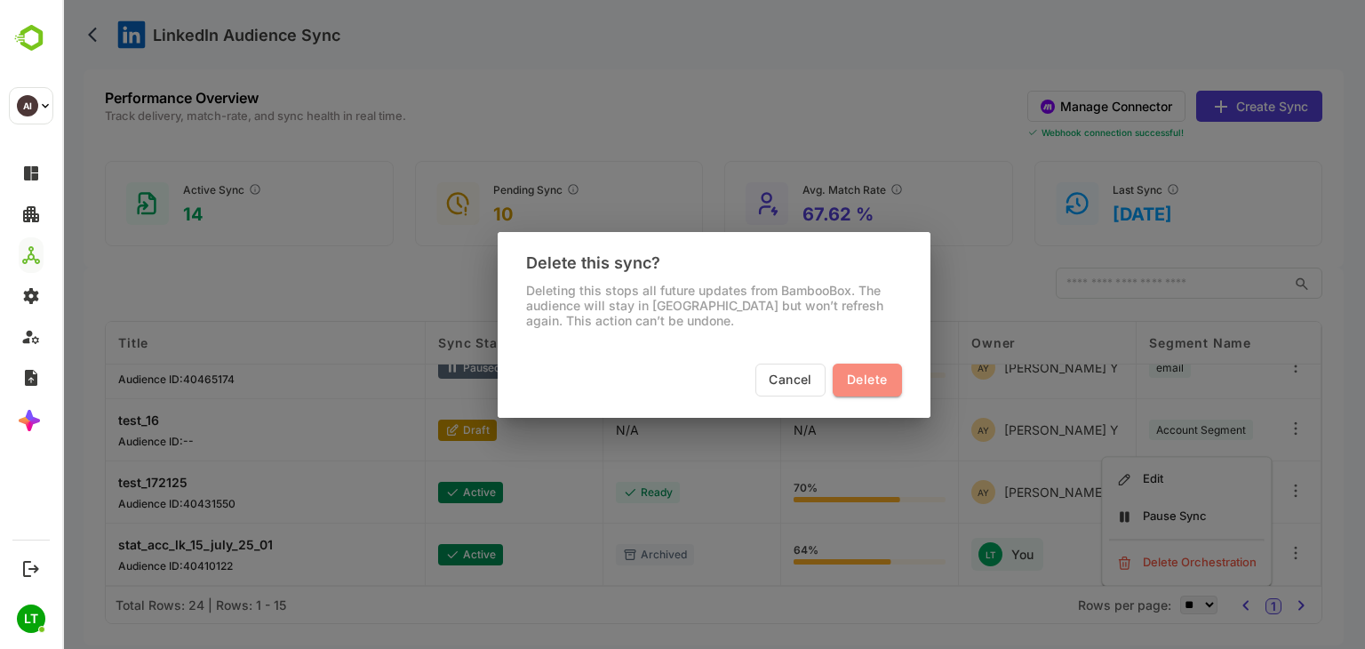
click at [853, 388] on span "Delete" at bounding box center [867, 380] width 40 height 22
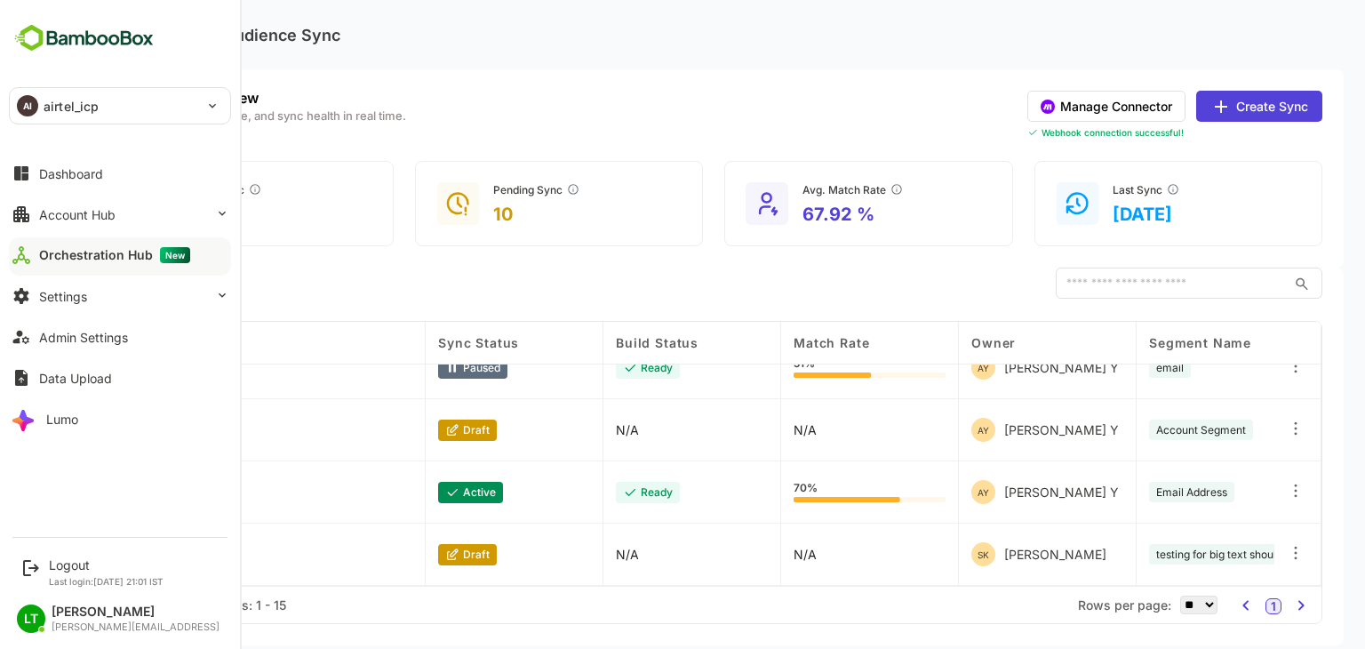
click at [64, 114] on p "airtel_icp" at bounding box center [71, 106] width 55 height 19
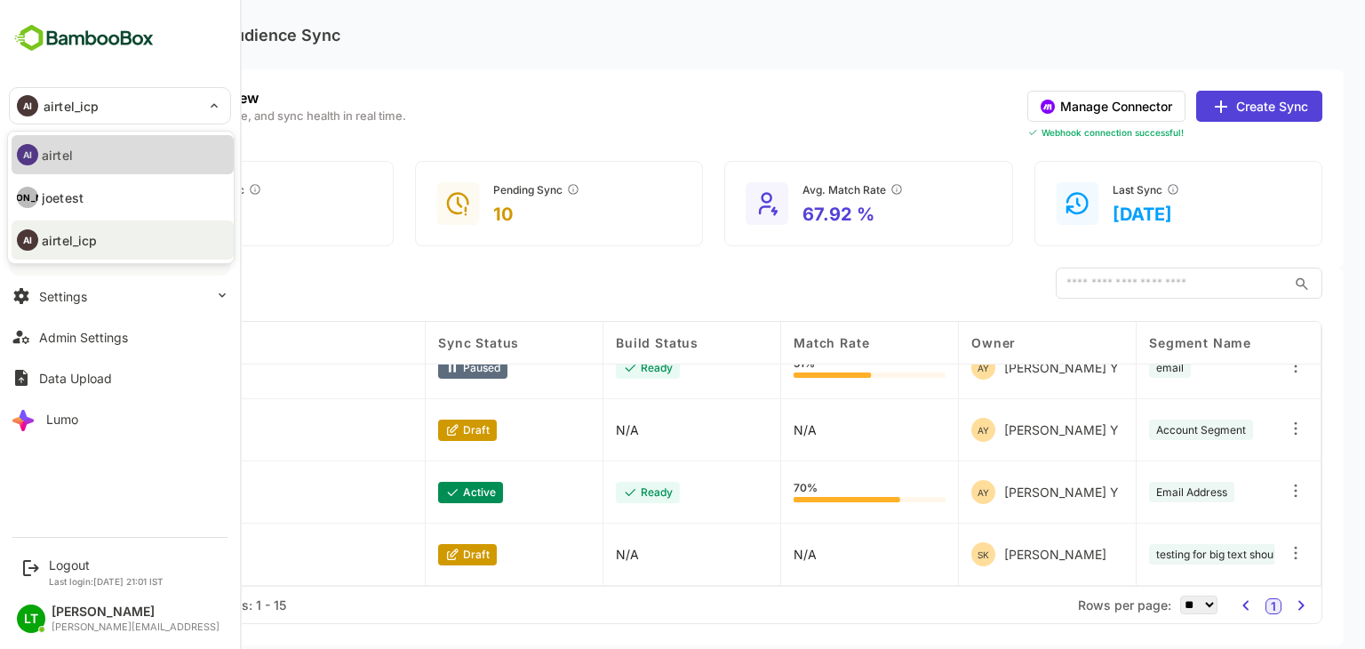
click at [75, 163] on li "AI airtel" at bounding box center [123, 154] width 222 height 39
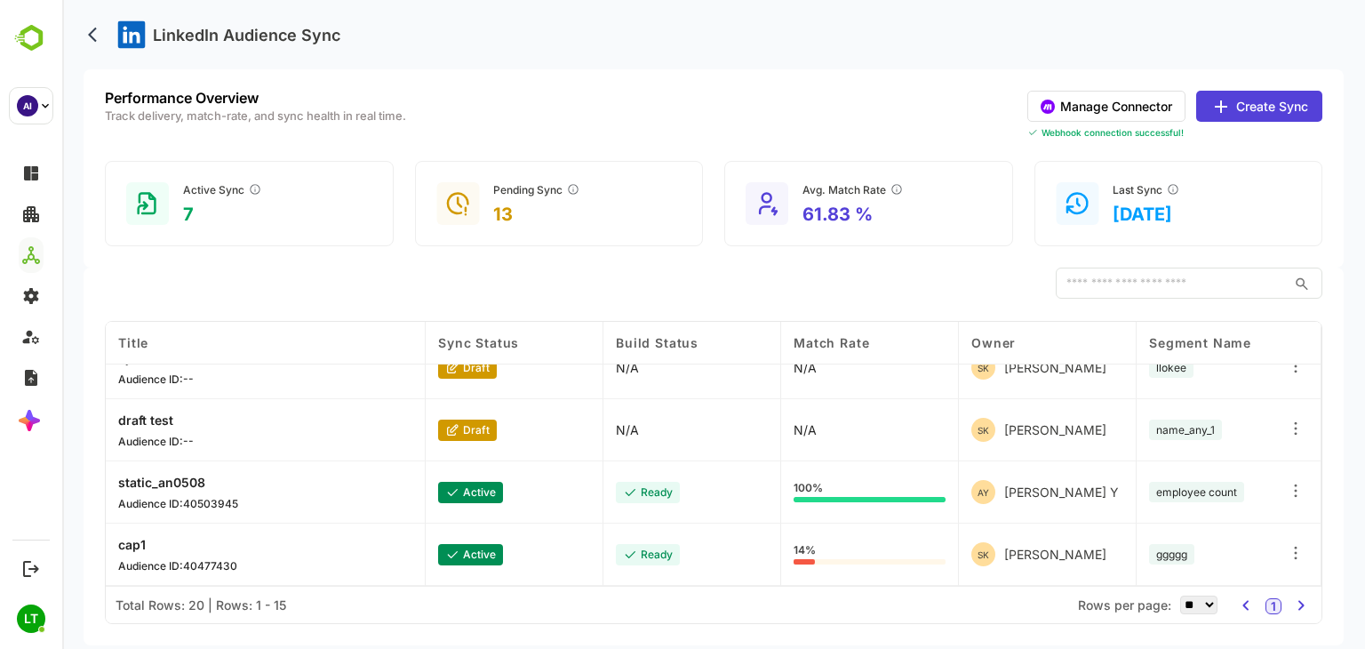
click at [77, 484] on body "LinkedIn Audience Sync Performance Overview Track delivery, match-rate, and syn…" at bounding box center [713, 324] width 1302 height 649
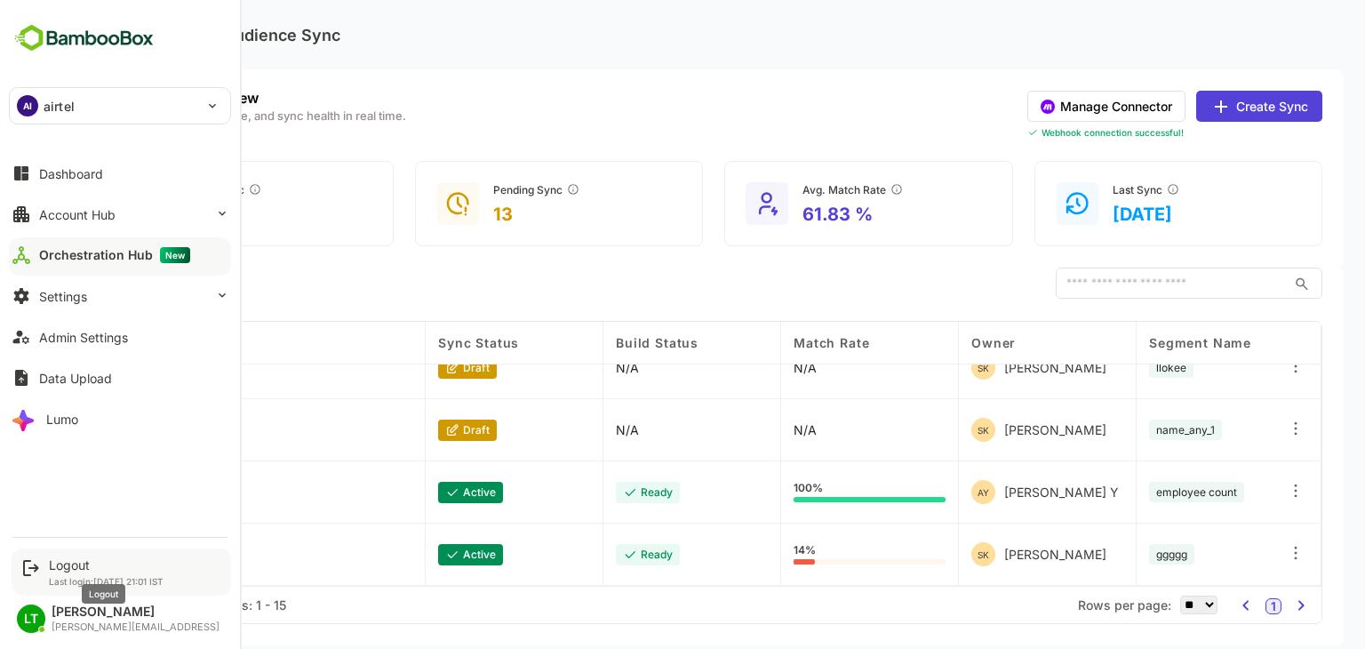
click at [60, 566] on div "Logout" at bounding box center [106, 564] width 115 height 15
